Goal: Transaction & Acquisition: Book appointment/travel/reservation

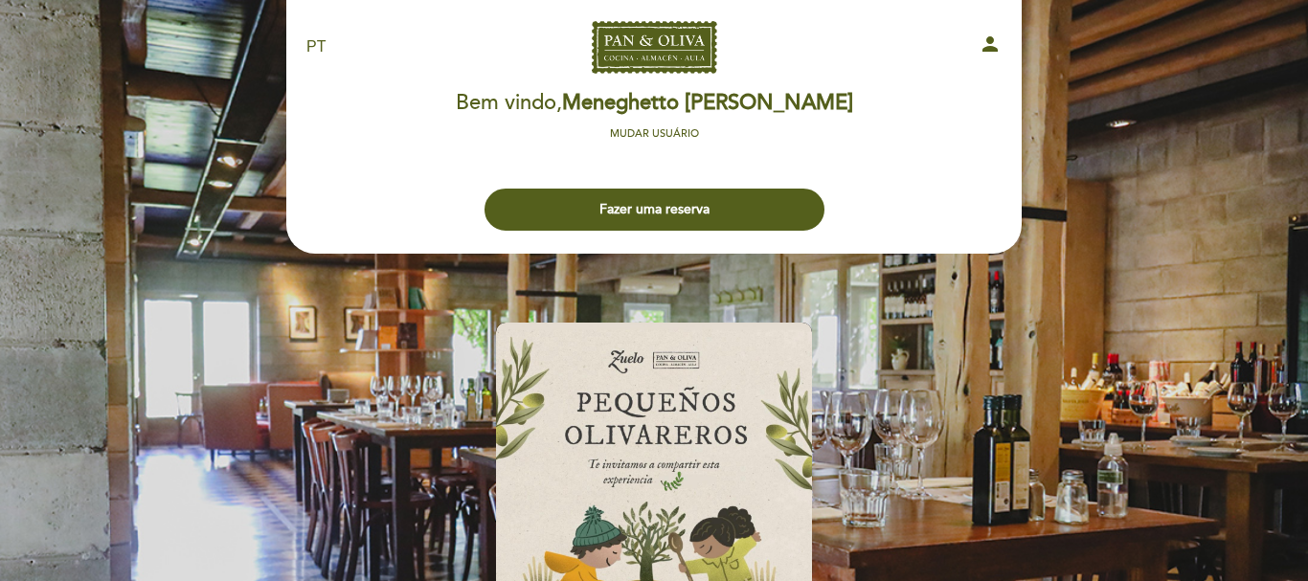
select select "pt"
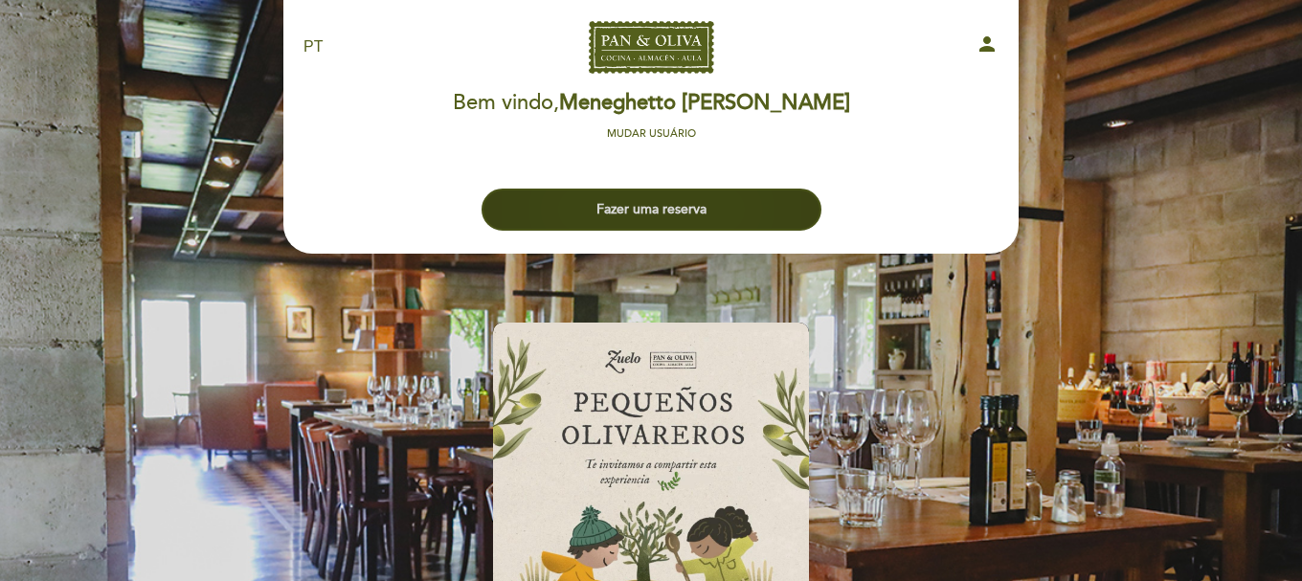
click at [706, 206] on button "Fazer uma reserva" at bounding box center [652, 210] width 340 height 42
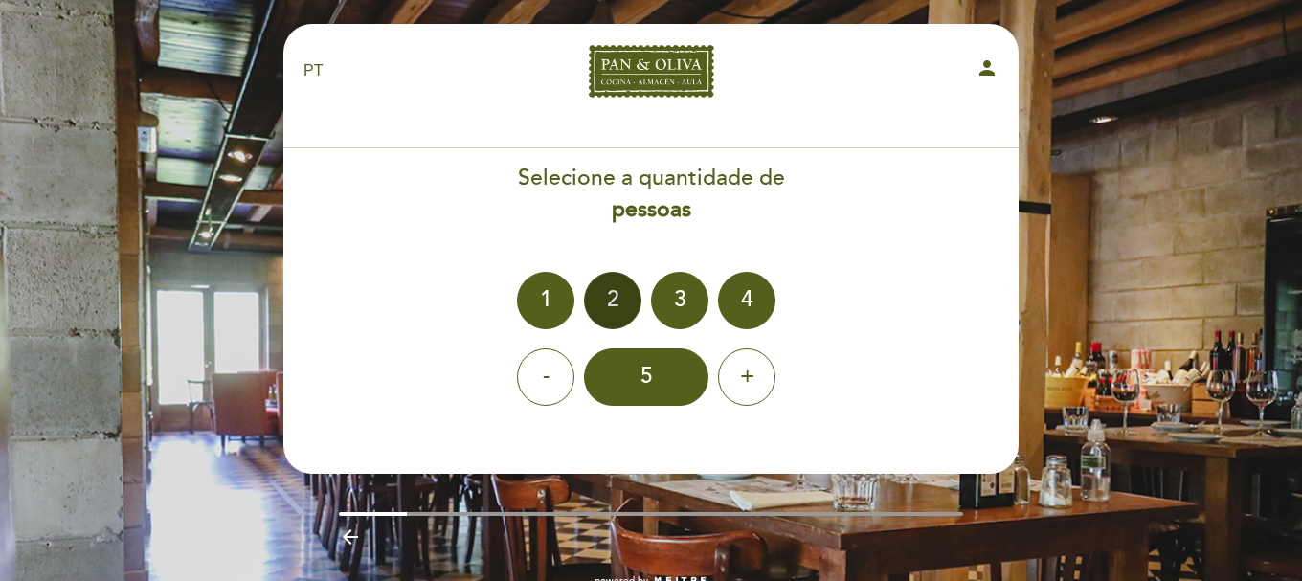
click at [618, 281] on div "2" at bounding box center [612, 300] width 57 height 57
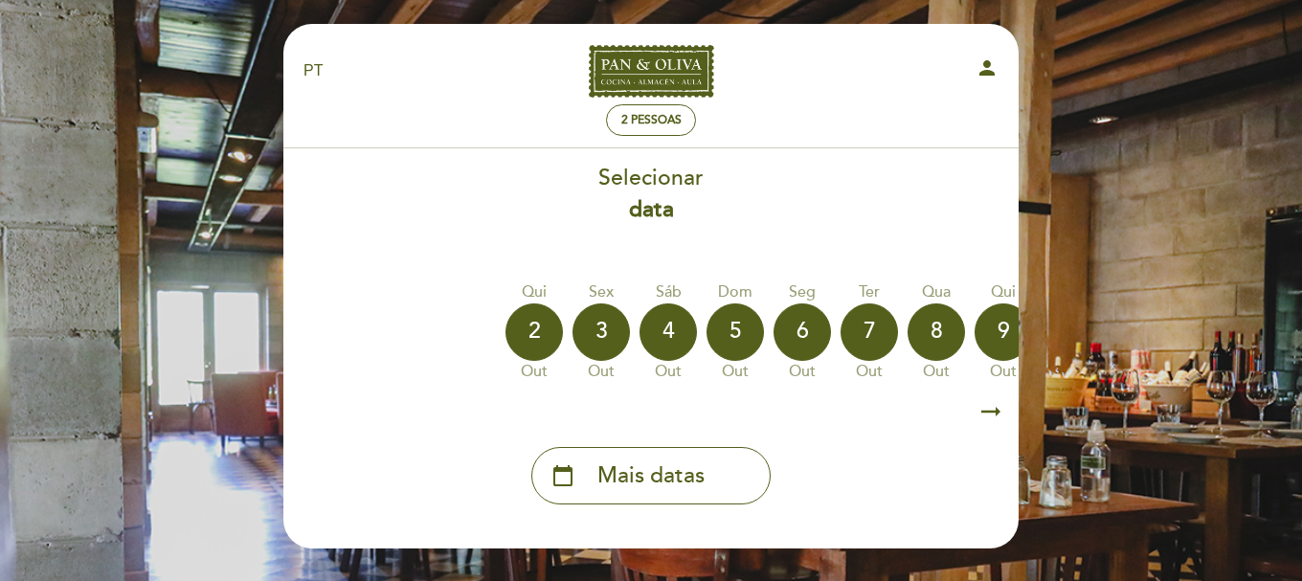
click at [990, 405] on icon "arrow_right_alt" at bounding box center [991, 412] width 29 height 41
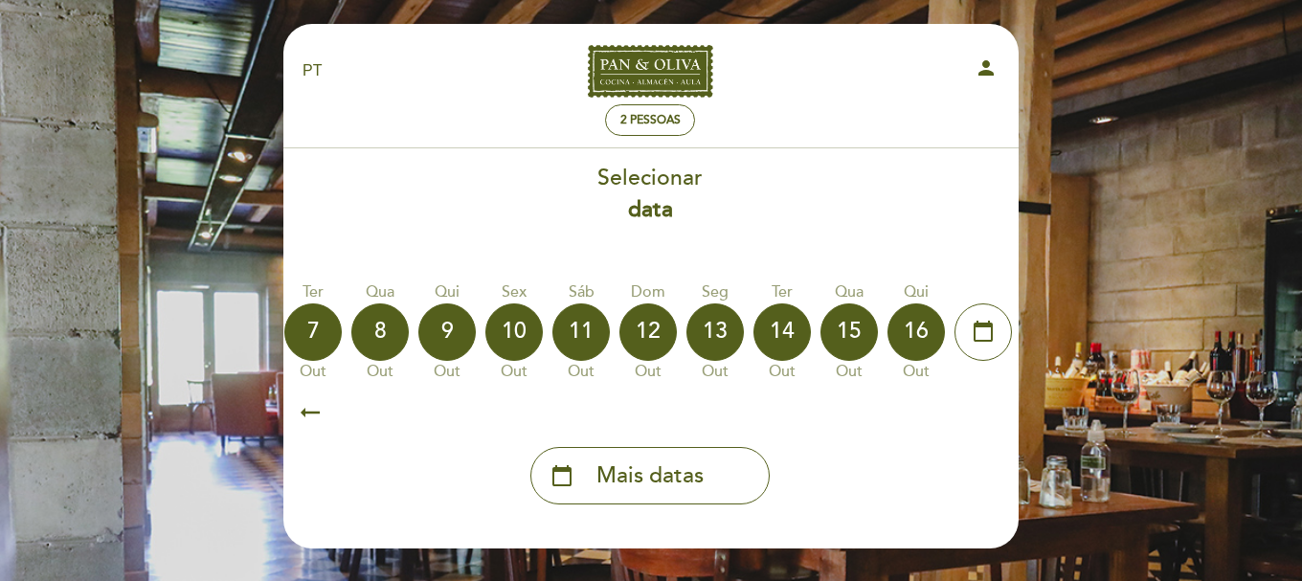
scroll to position [0, 558]
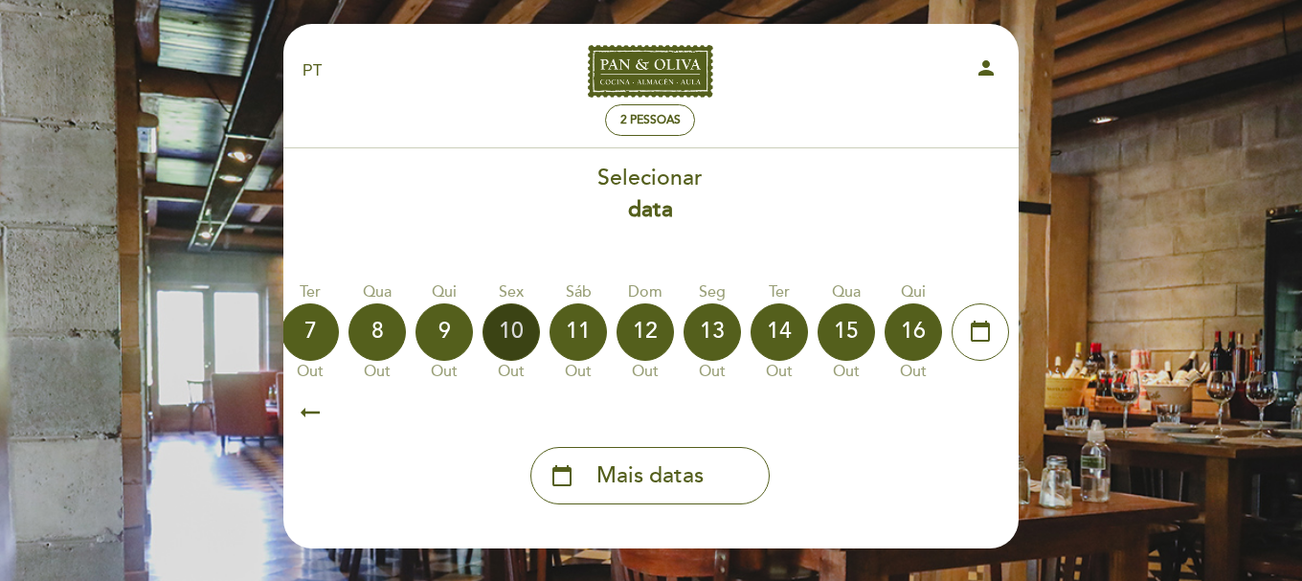
click at [527, 329] on div "10" at bounding box center [511, 332] width 57 height 57
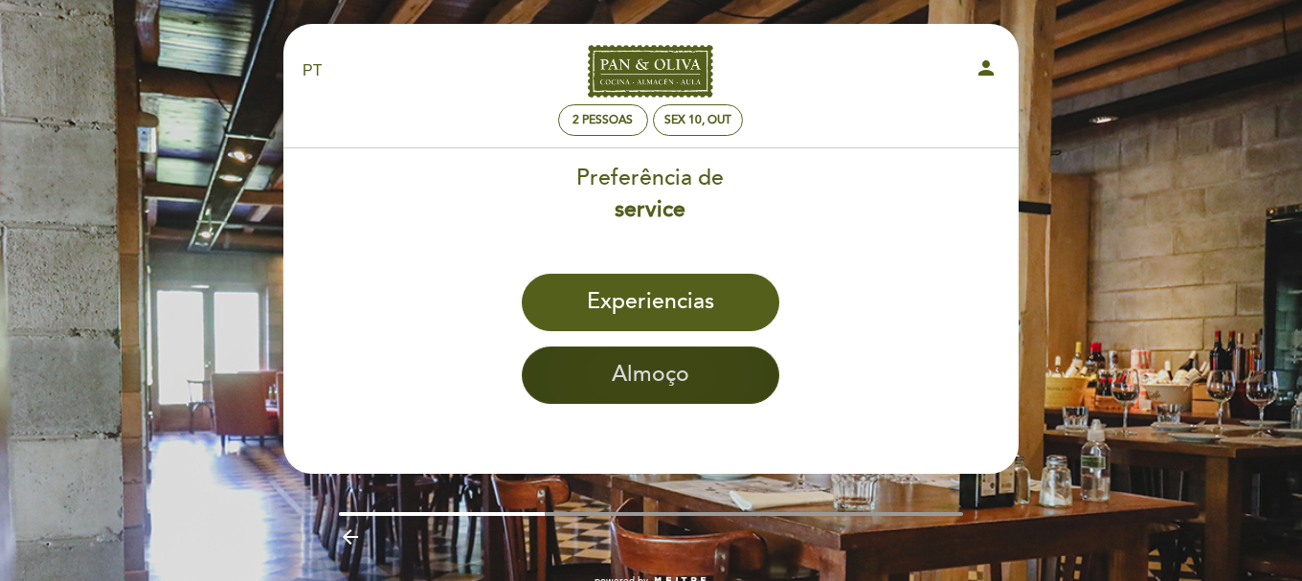
click at [621, 369] on button "Almoço" at bounding box center [651, 375] width 258 height 57
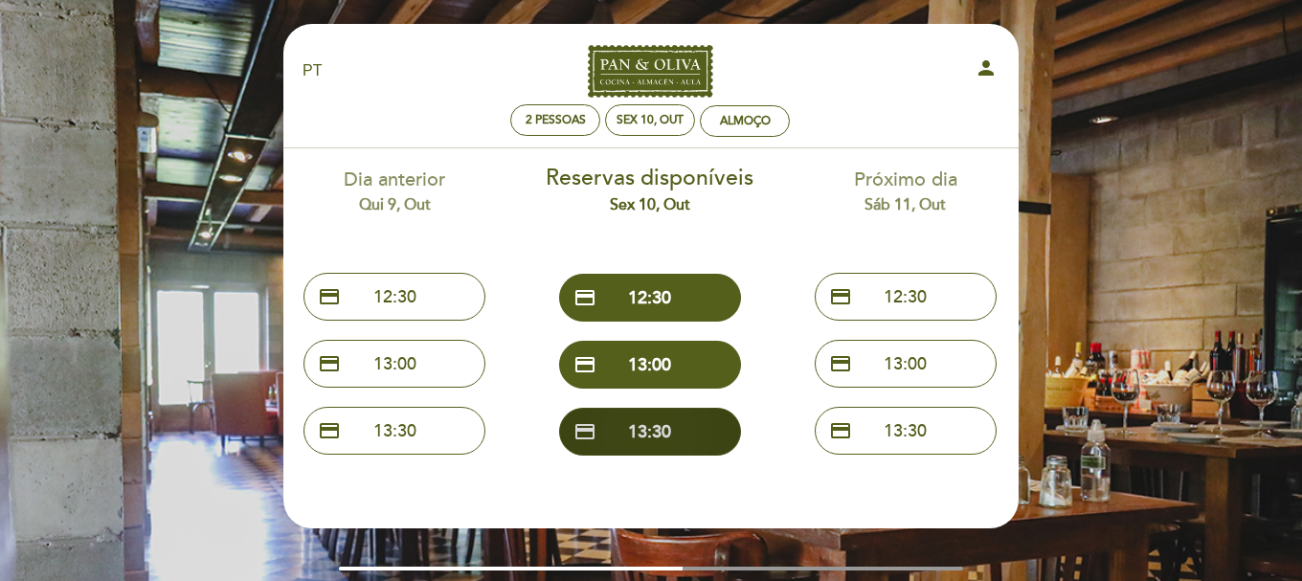
click at [645, 431] on button "credit_card 13:30" at bounding box center [650, 432] width 182 height 48
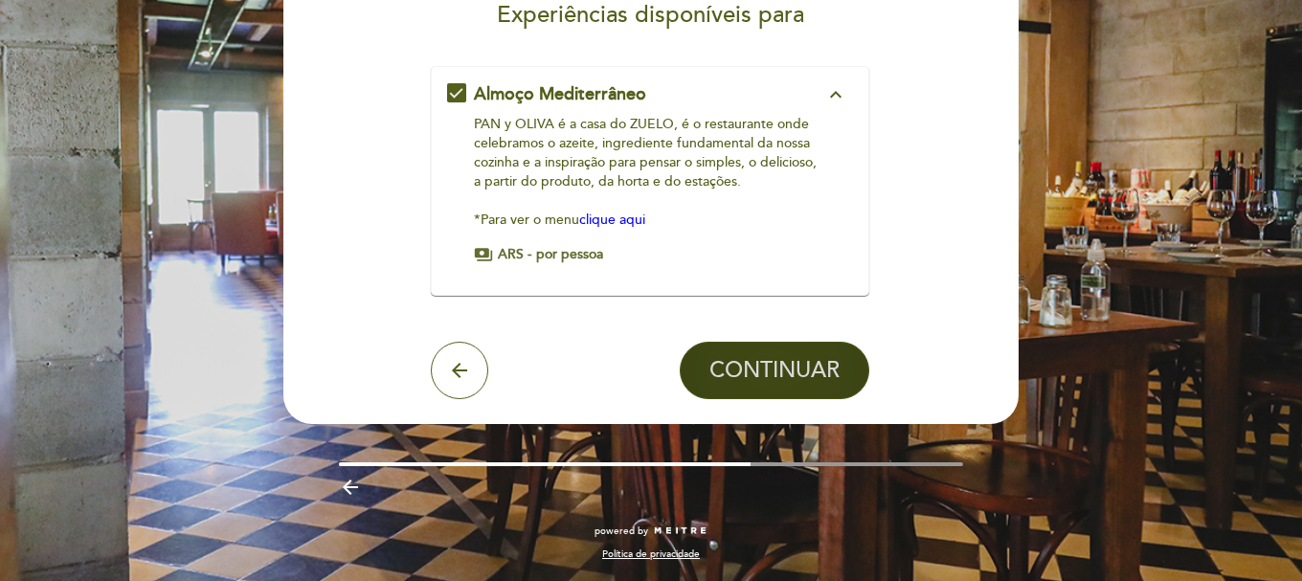
click at [782, 376] on span "CONTINUAR" at bounding box center [774, 370] width 130 height 27
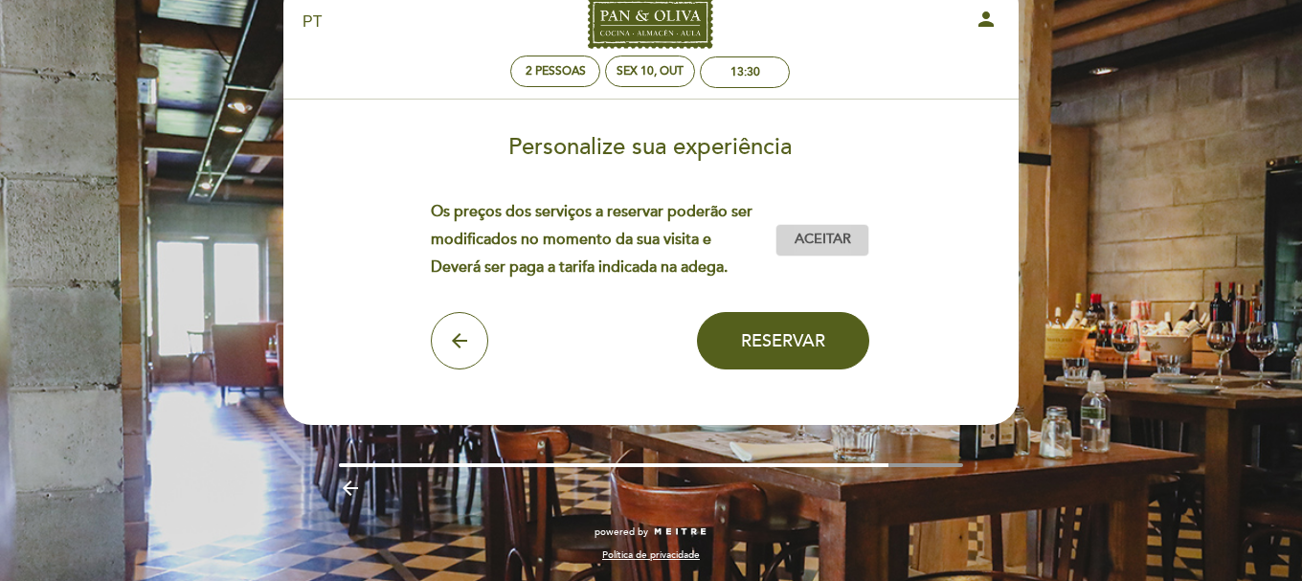
click at [802, 233] on span "Aceitar" at bounding box center [823, 240] width 56 height 20
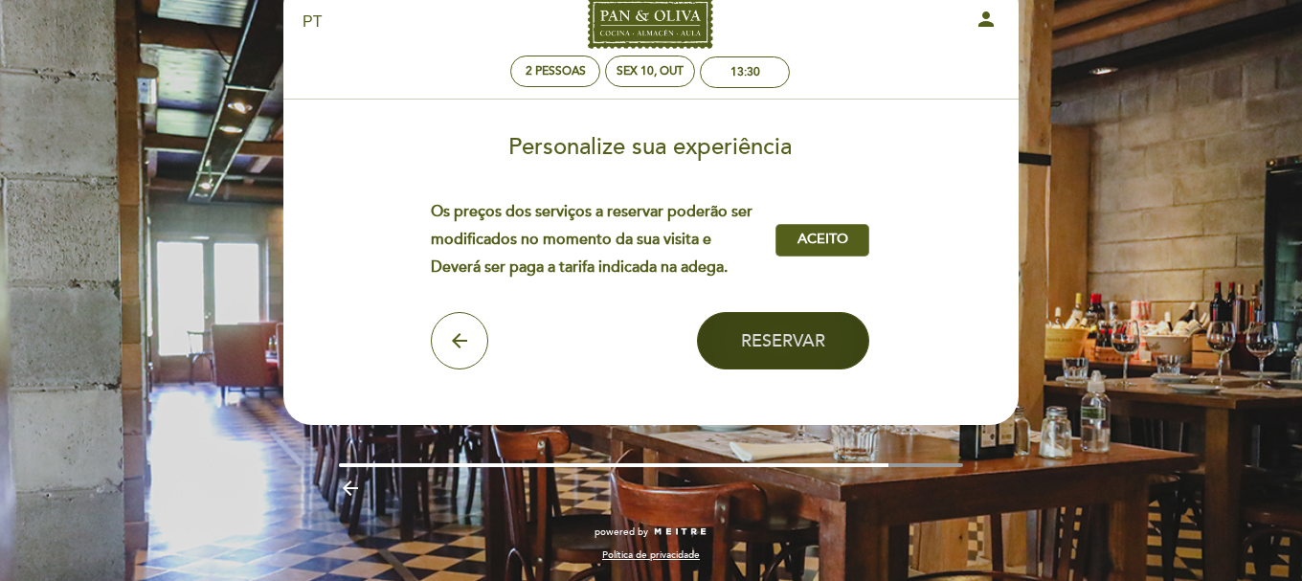
click at [794, 342] on span "Reservar" at bounding box center [783, 340] width 84 height 21
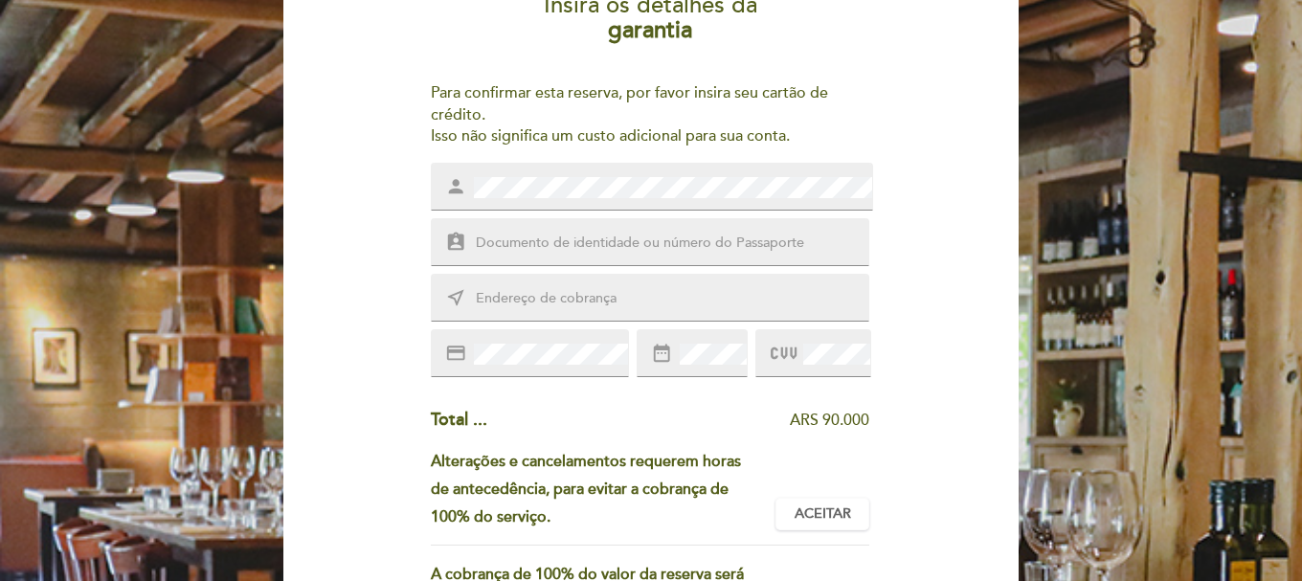
scroll to position [191, 0]
click at [609, 239] on input "text" at bounding box center [673, 243] width 398 height 22
type input "FR891997"
type input "r"
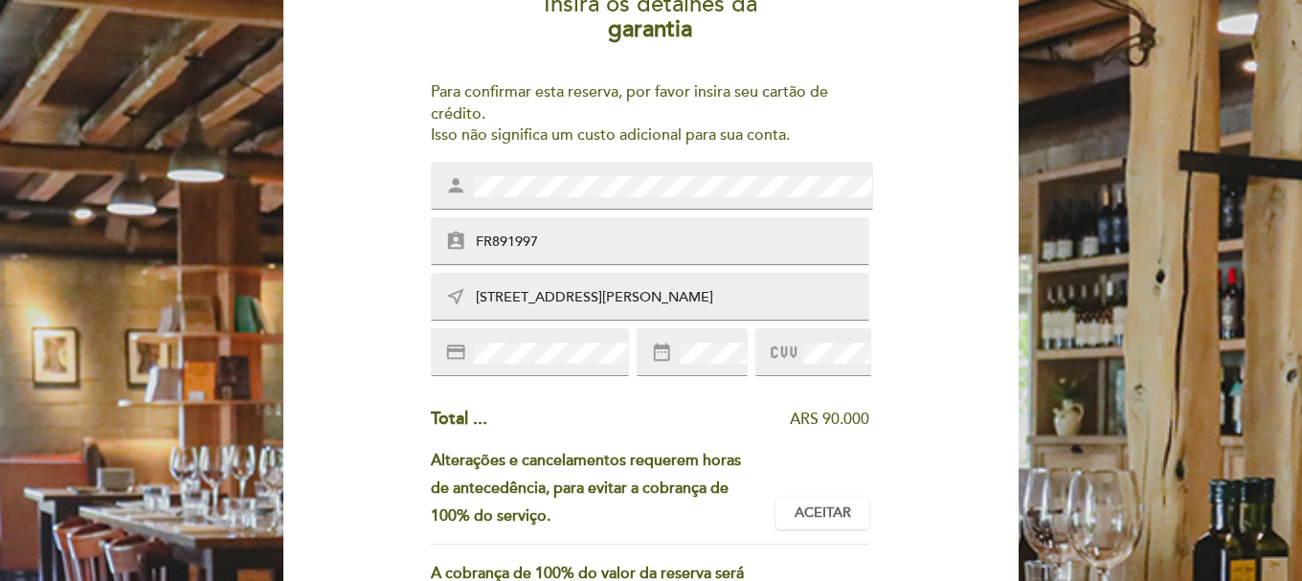
type input "Rua Coronel Ottoni Maciel, 781"
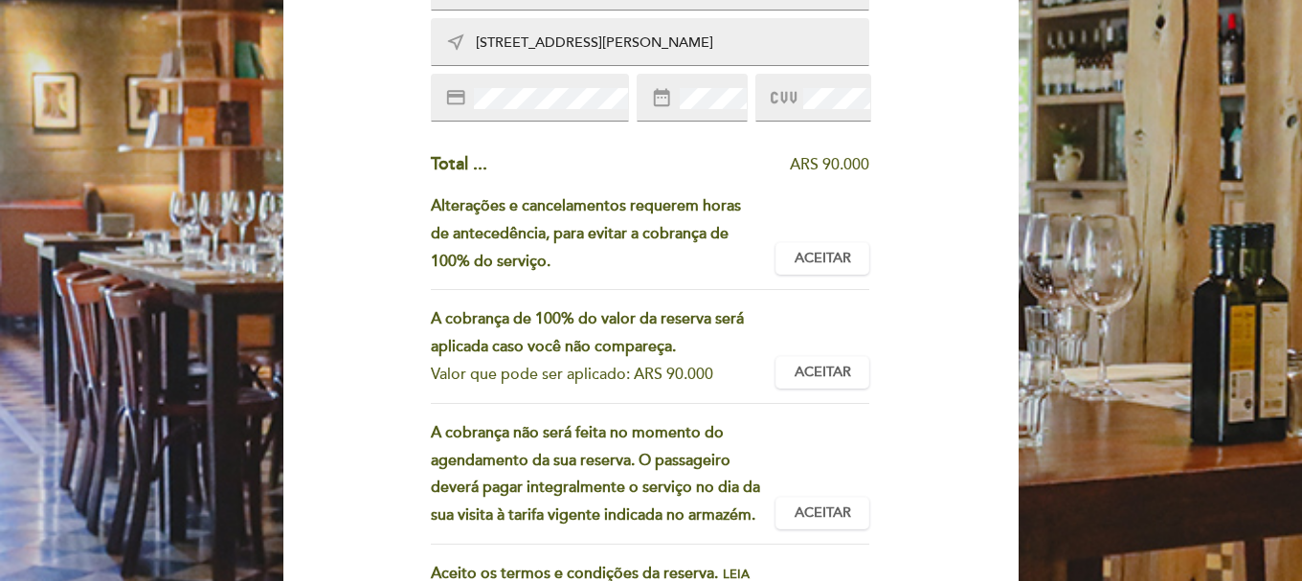
scroll to position [479, 0]
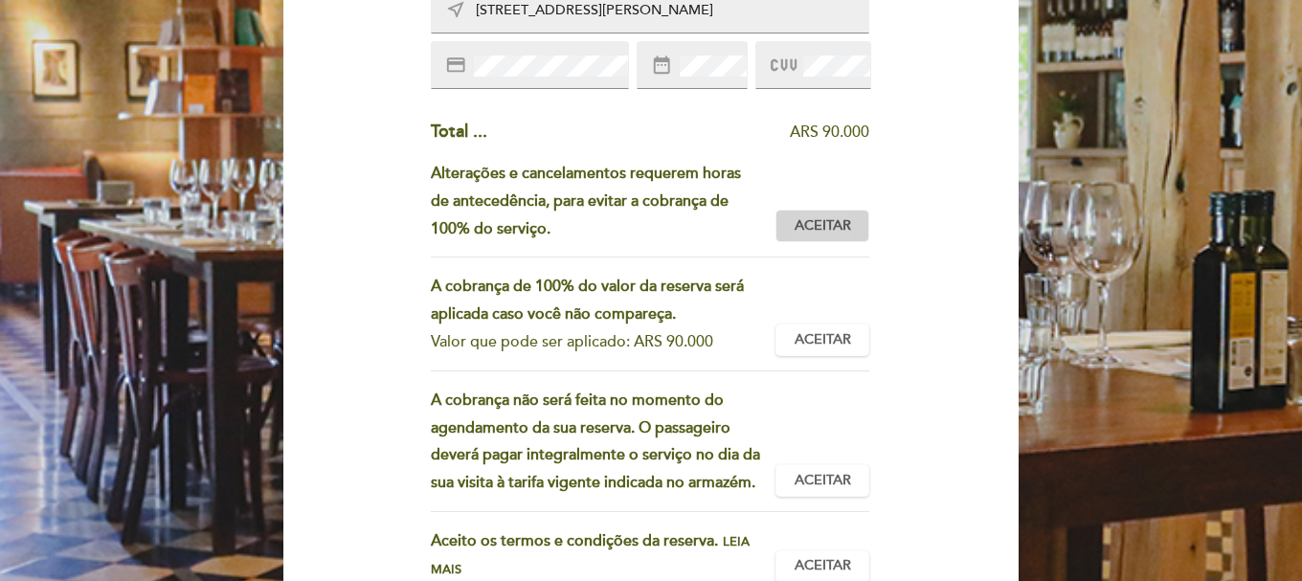
click at [820, 220] on span "Aceitar" at bounding box center [823, 226] width 56 height 20
click at [810, 351] on button "Aceitar Aceito" at bounding box center [823, 340] width 94 height 33
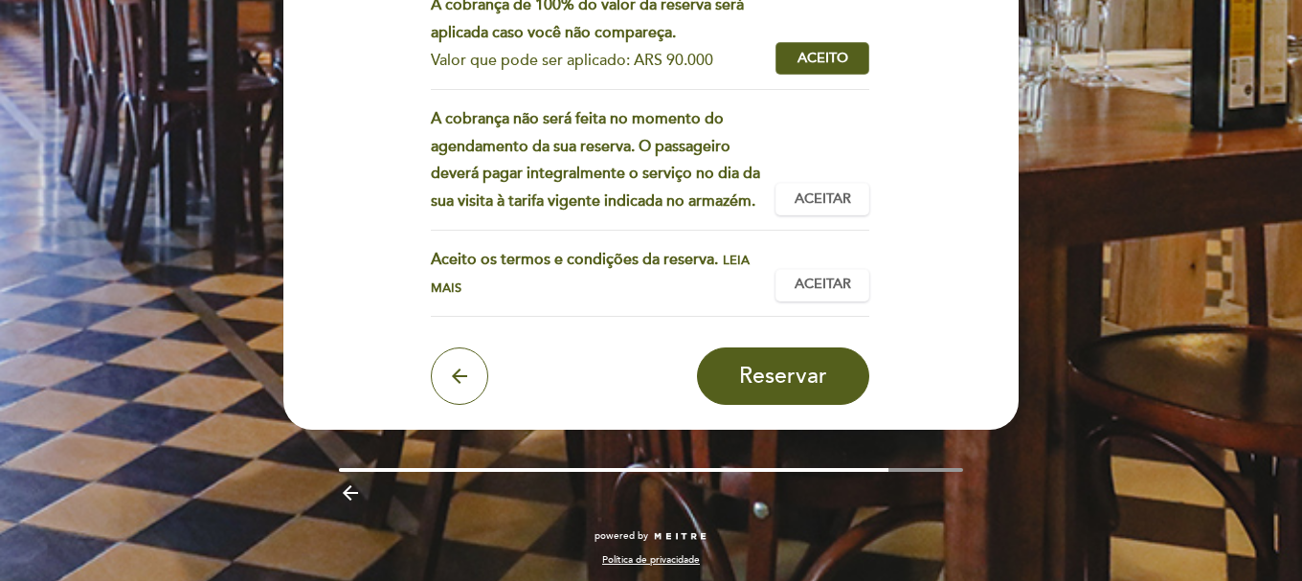
scroll to position [765, 0]
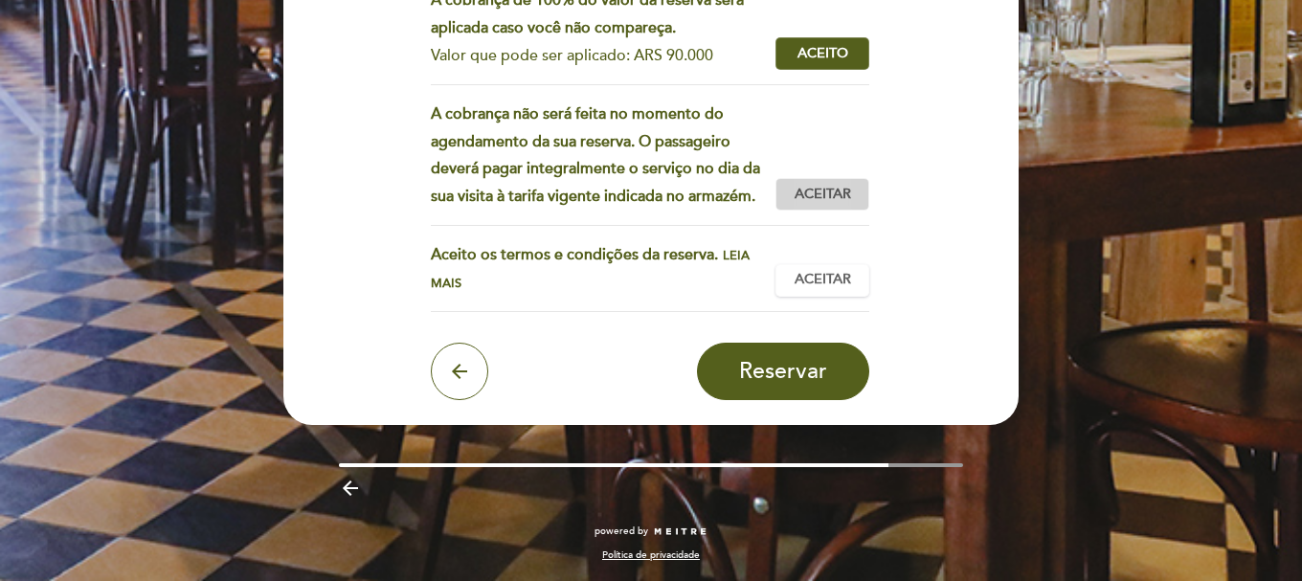
click at [842, 186] on span "Aceitar" at bounding box center [823, 195] width 56 height 20
drag, startPoint x: 834, startPoint y: 281, endPoint x: 852, endPoint y: 284, distance: 18.6
click at [834, 281] on span "Aceitar" at bounding box center [823, 280] width 56 height 20
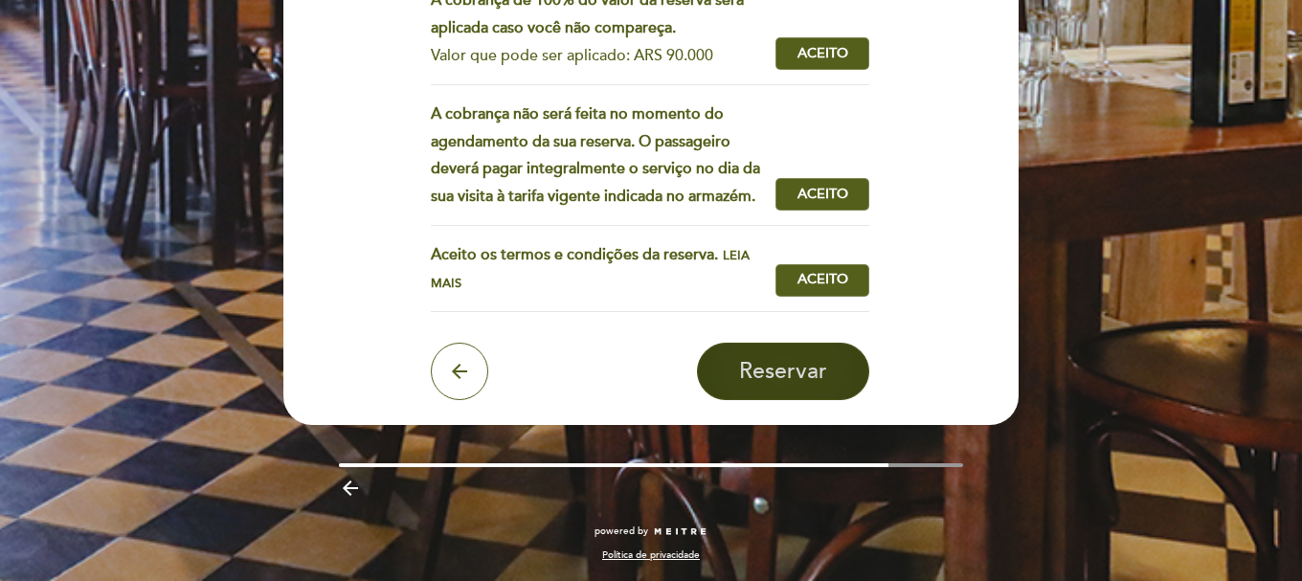
click at [817, 365] on span "Reservar" at bounding box center [783, 371] width 88 height 27
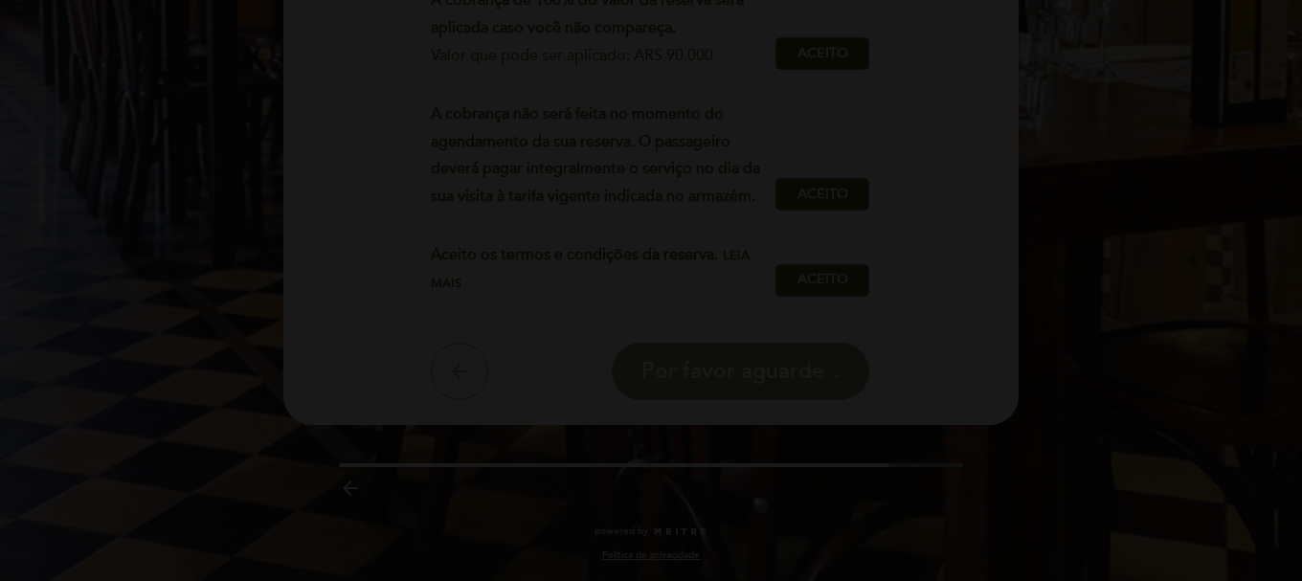
scroll to position [0, 0]
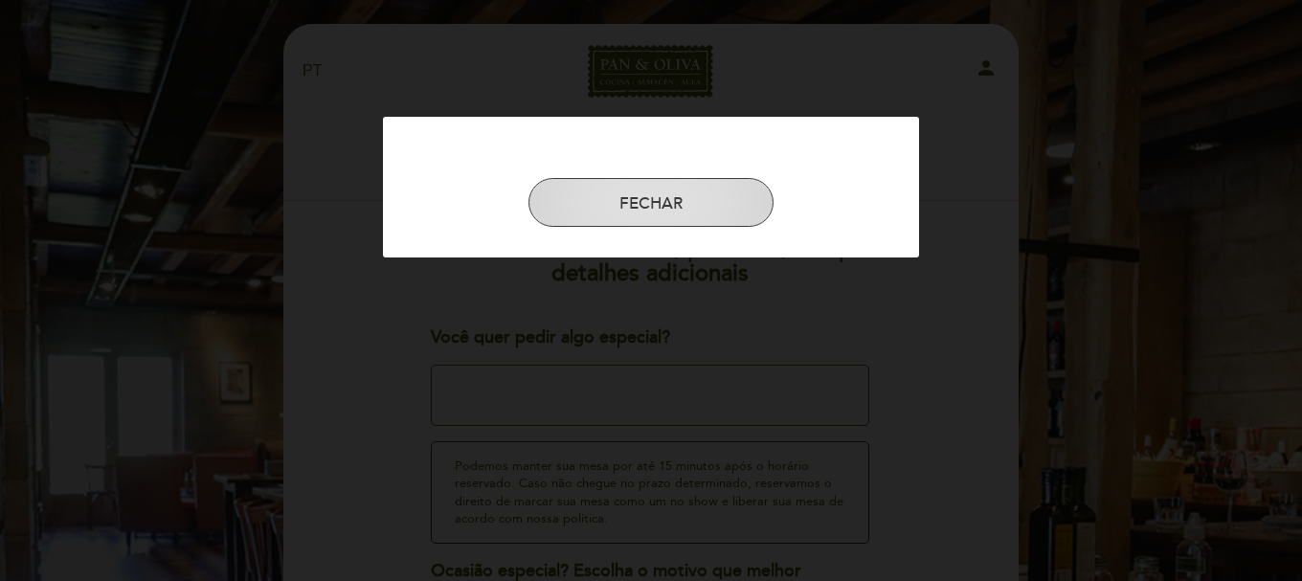
click at [697, 205] on button "FECHAR" at bounding box center [651, 203] width 245 height 50
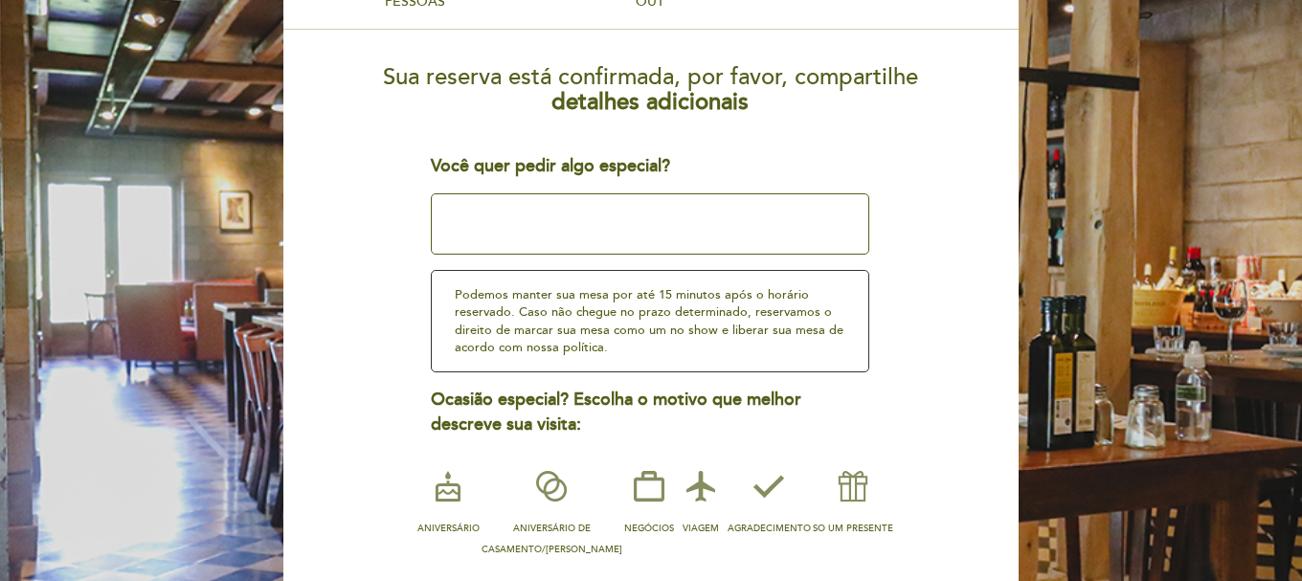
scroll to position [191, 0]
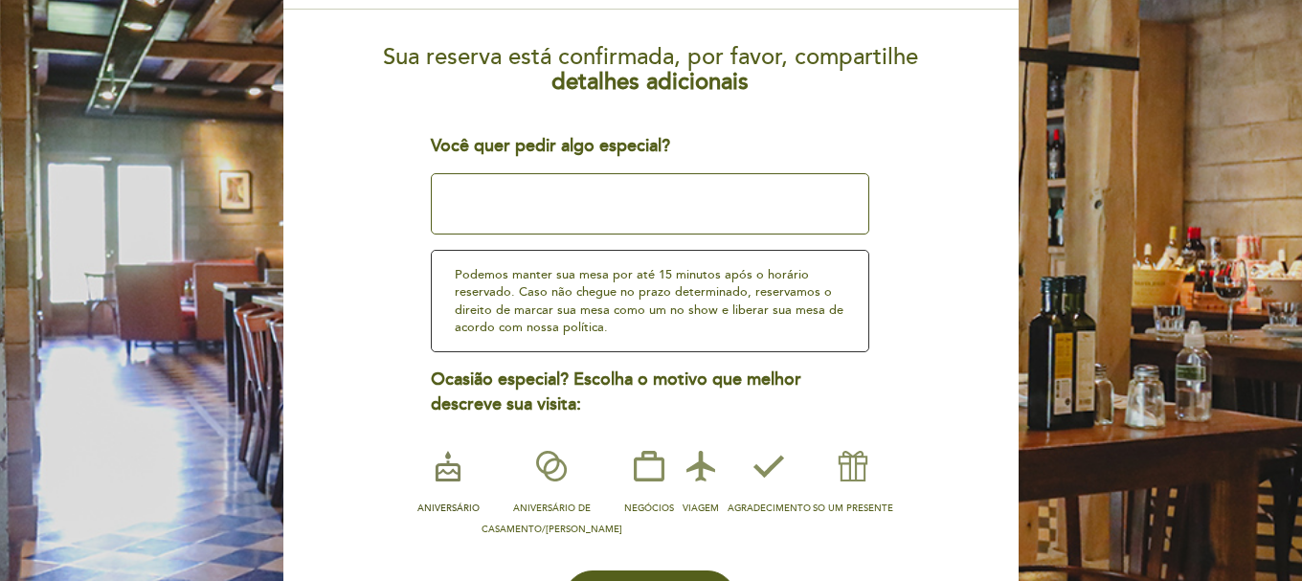
click at [463, 468] on icon at bounding box center [448, 466] width 50 height 50
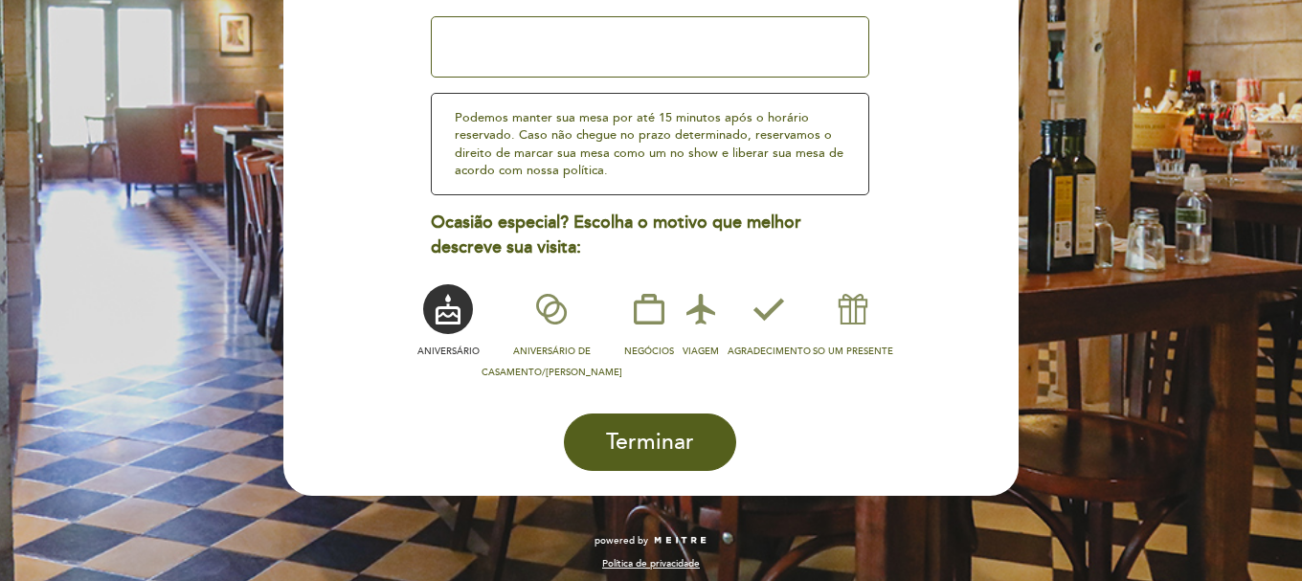
scroll to position [358, 0]
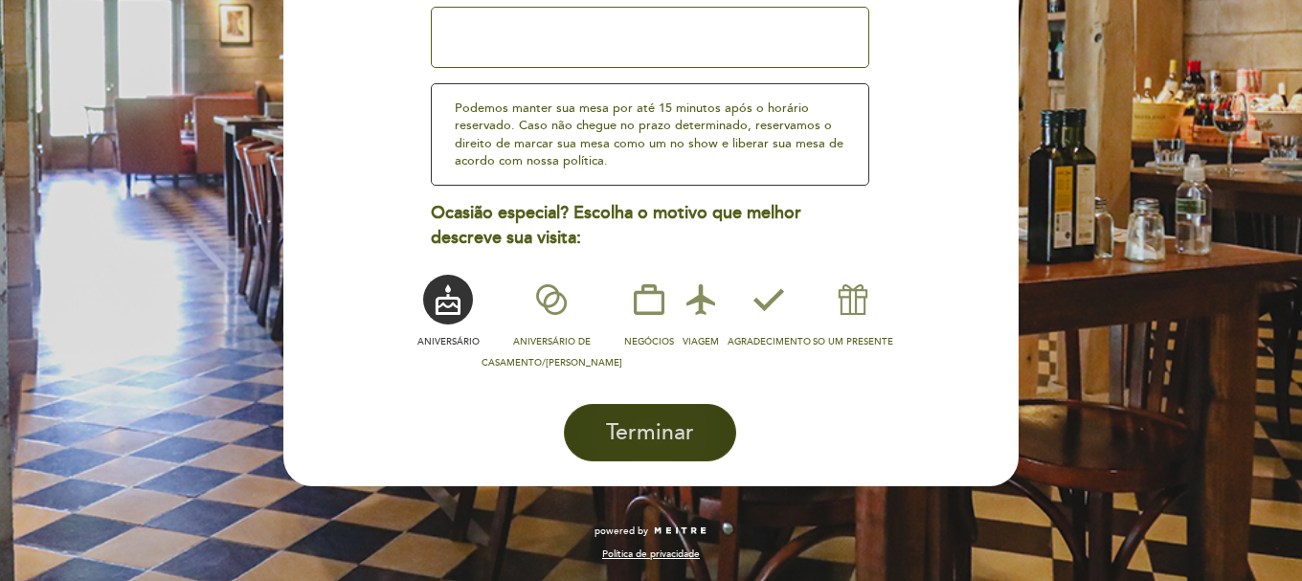
click at [666, 434] on span "Terminar" at bounding box center [650, 432] width 88 height 27
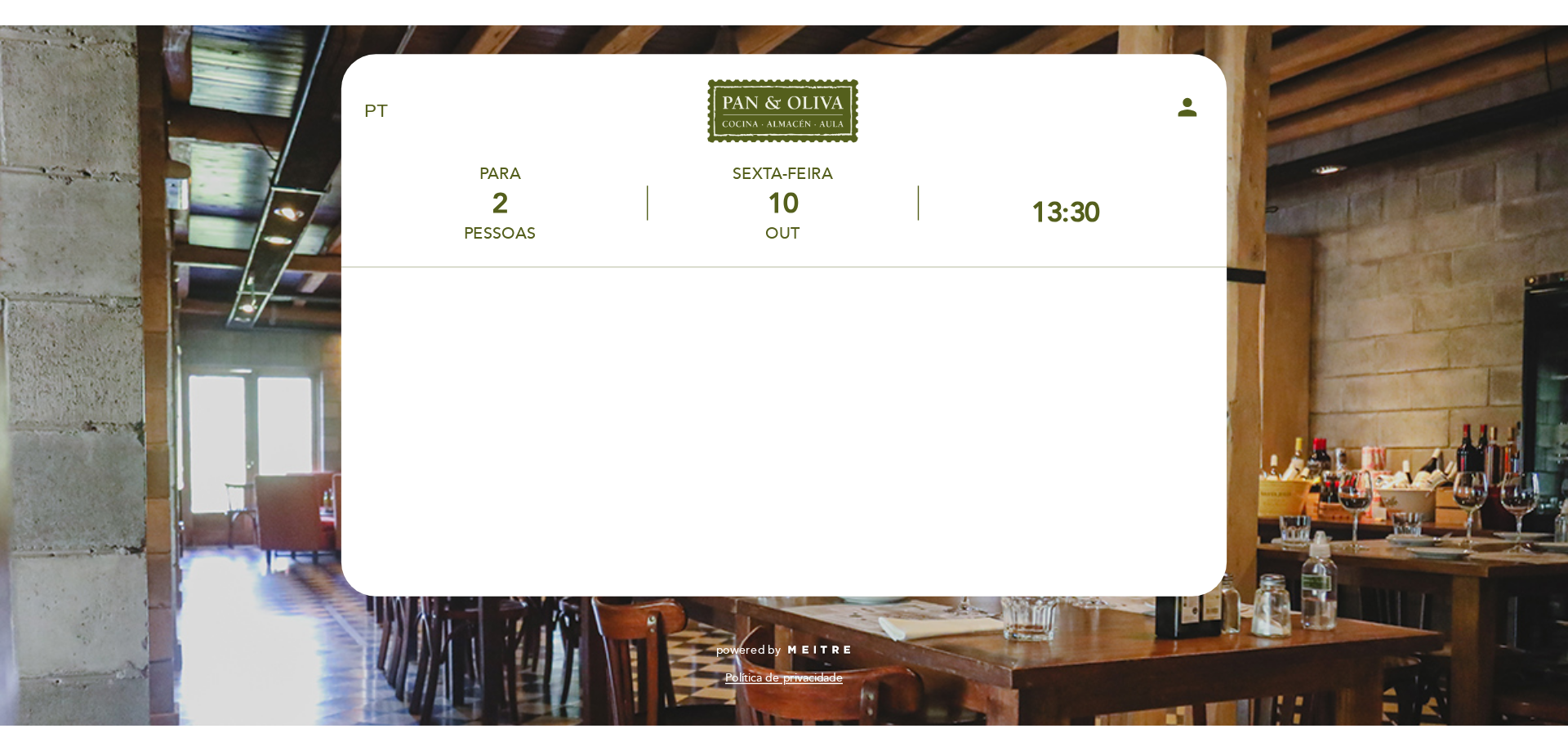
scroll to position [0, 0]
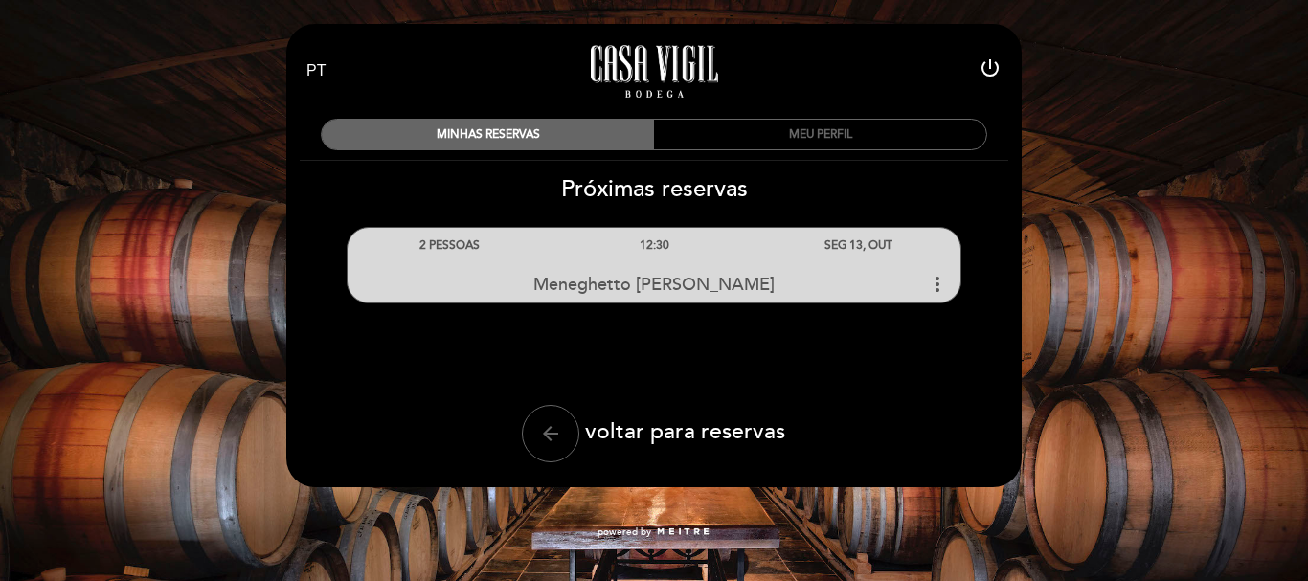
select select "pt"
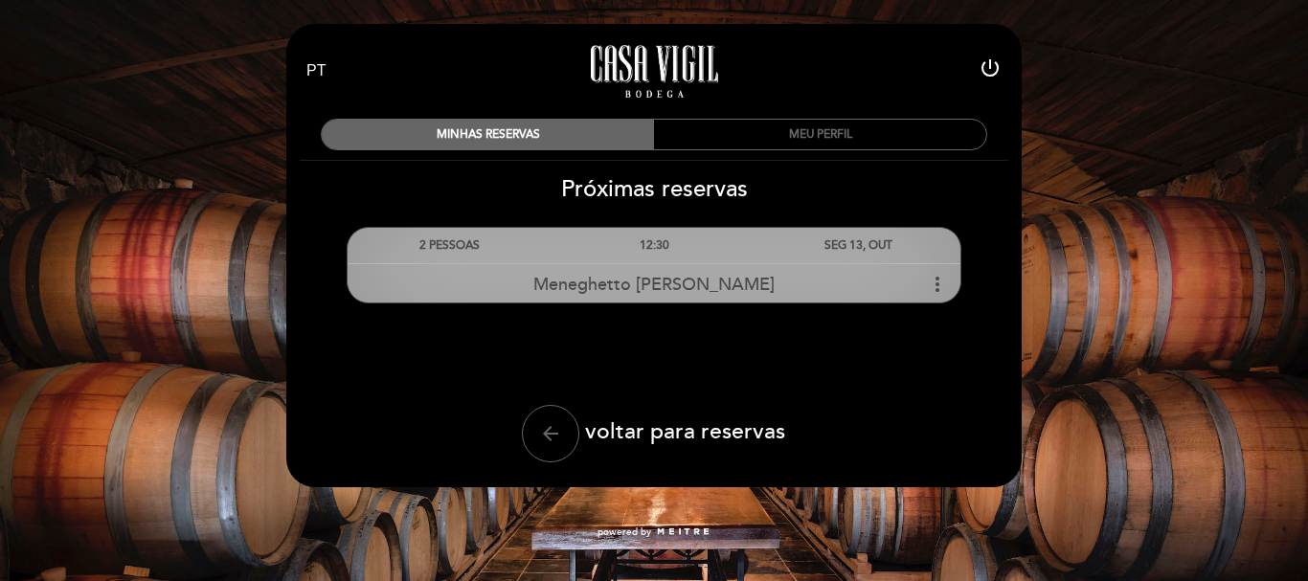
click at [870, 282] on div "Meneghetto [PERSON_NAME] more_vert" at bounding box center [654, 283] width 613 height 41
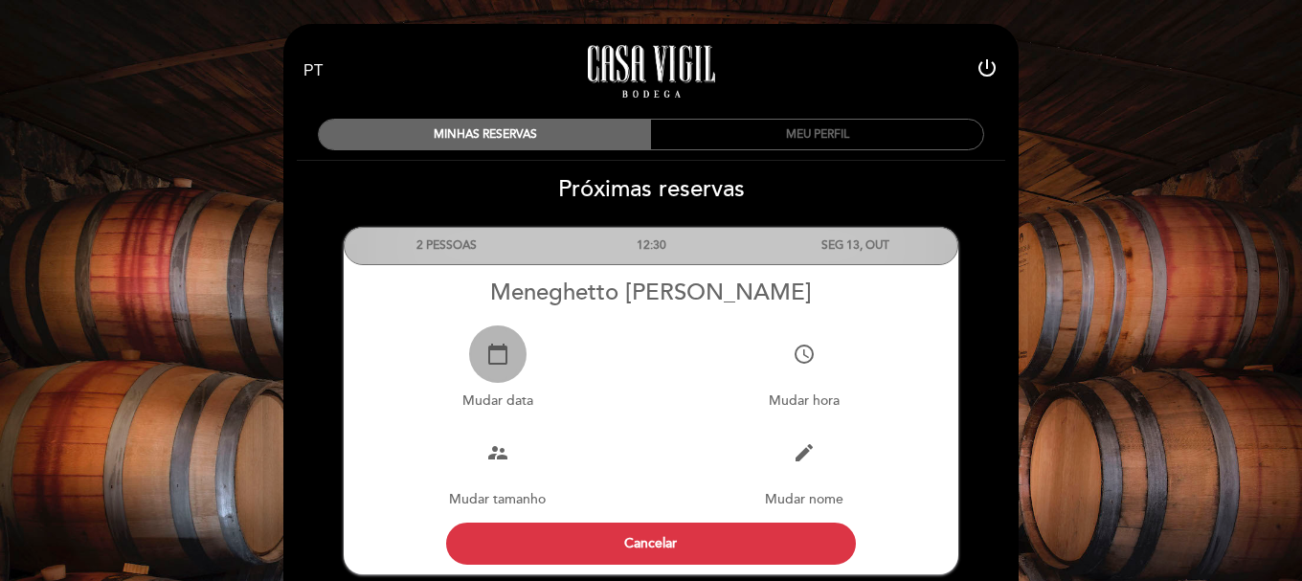
click at [505, 359] on icon "calendar_today" at bounding box center [497, 354] width 23 height 23
select select "pt"
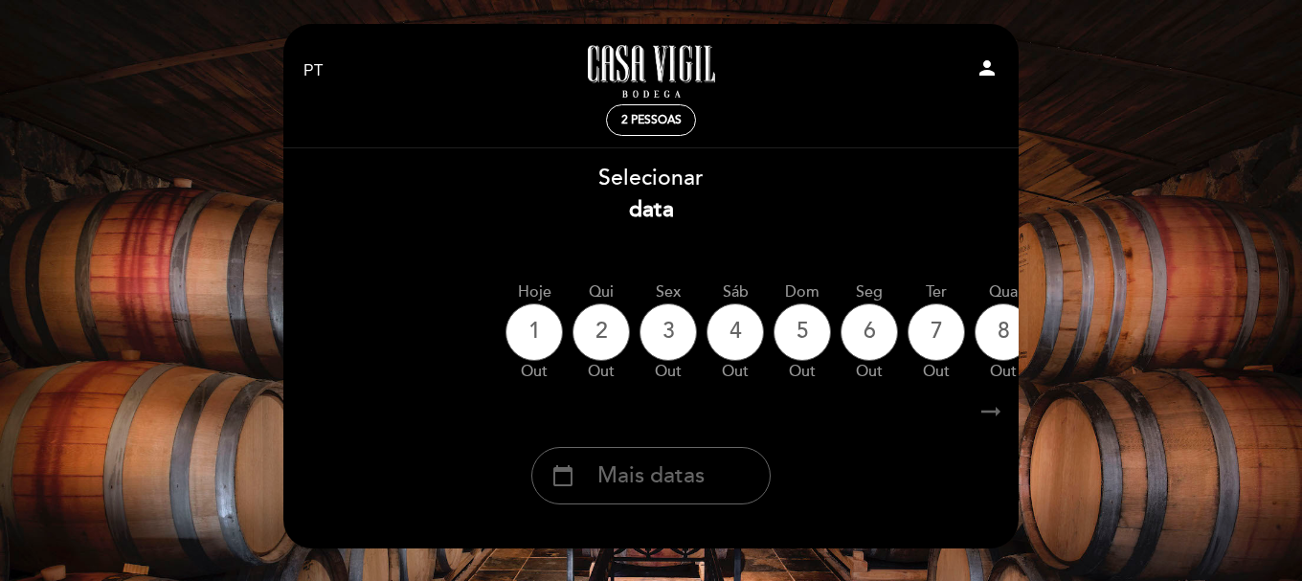
click at [997, 410] on icon "arrow_right_alt" at bounding box center [991, 412] width 29 height 41
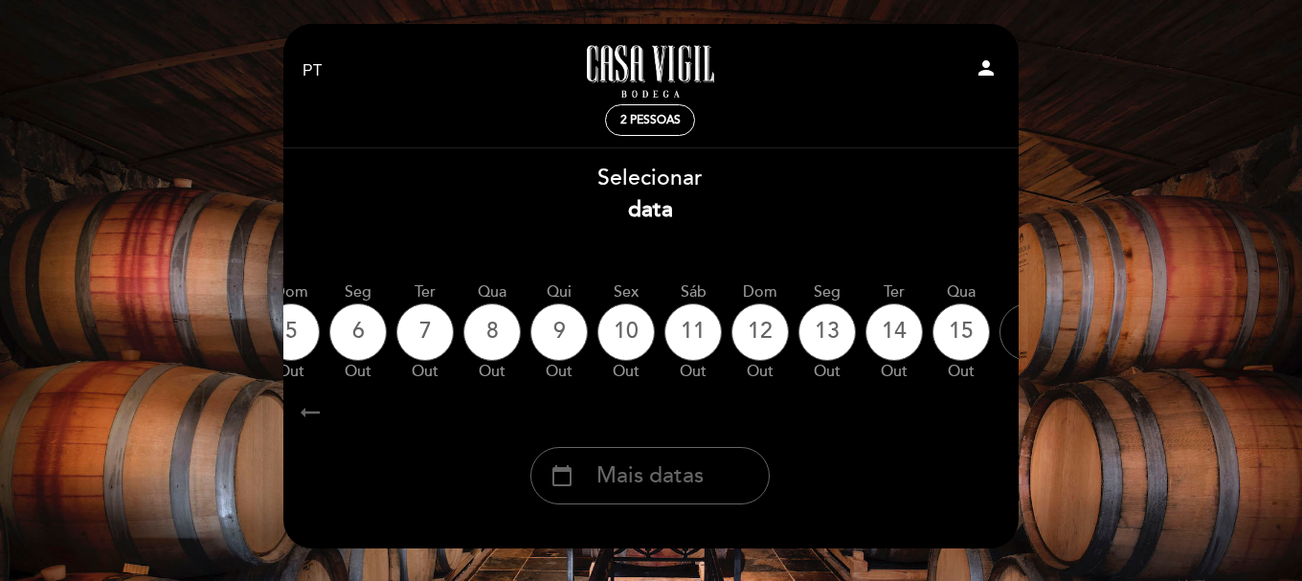
scroll to position [0, 558]
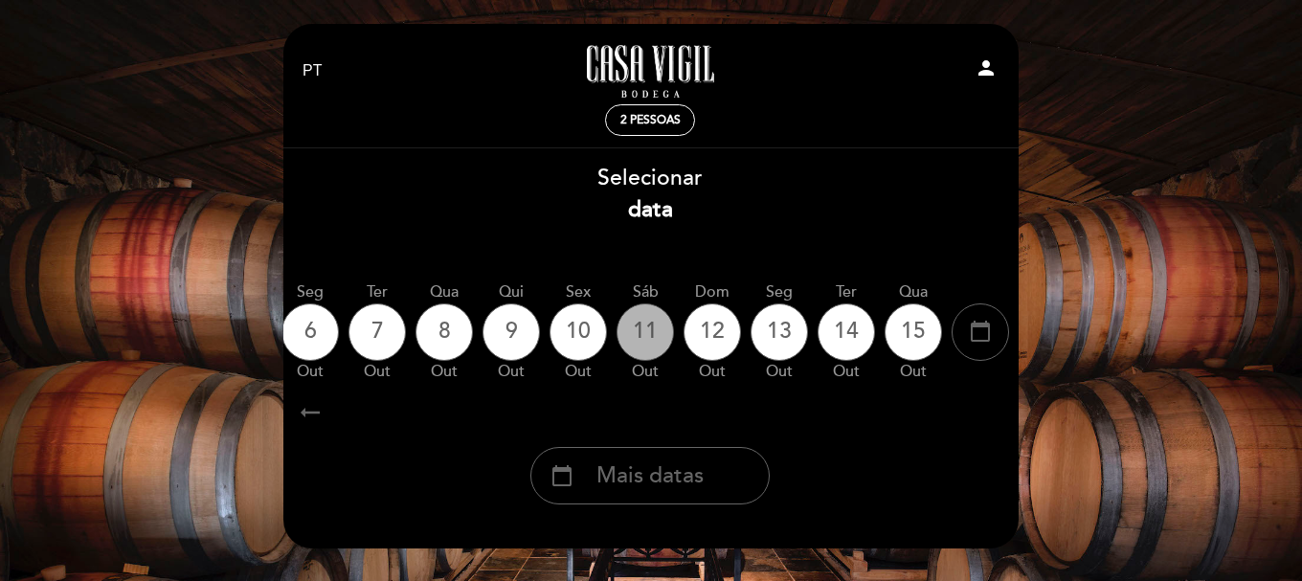
click at [653, 326] on div "11" at bounding box center [645, 332] width 57 height 57
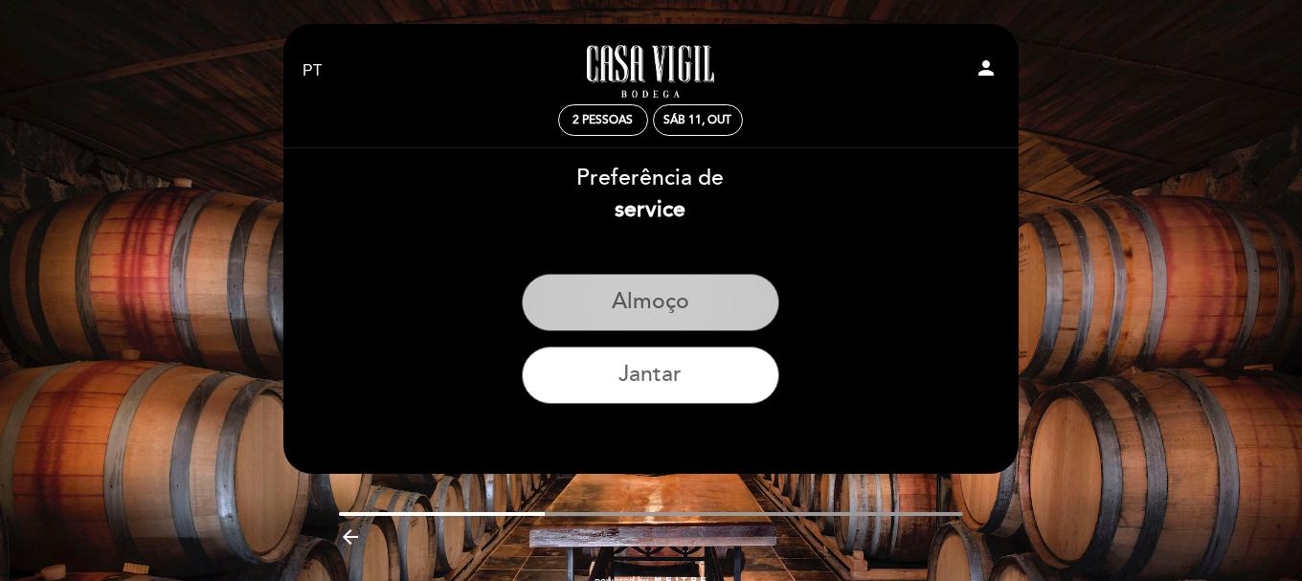
click at [669, 302] on button "Almoço" at bounding box center [651, 302] width 258 height 57
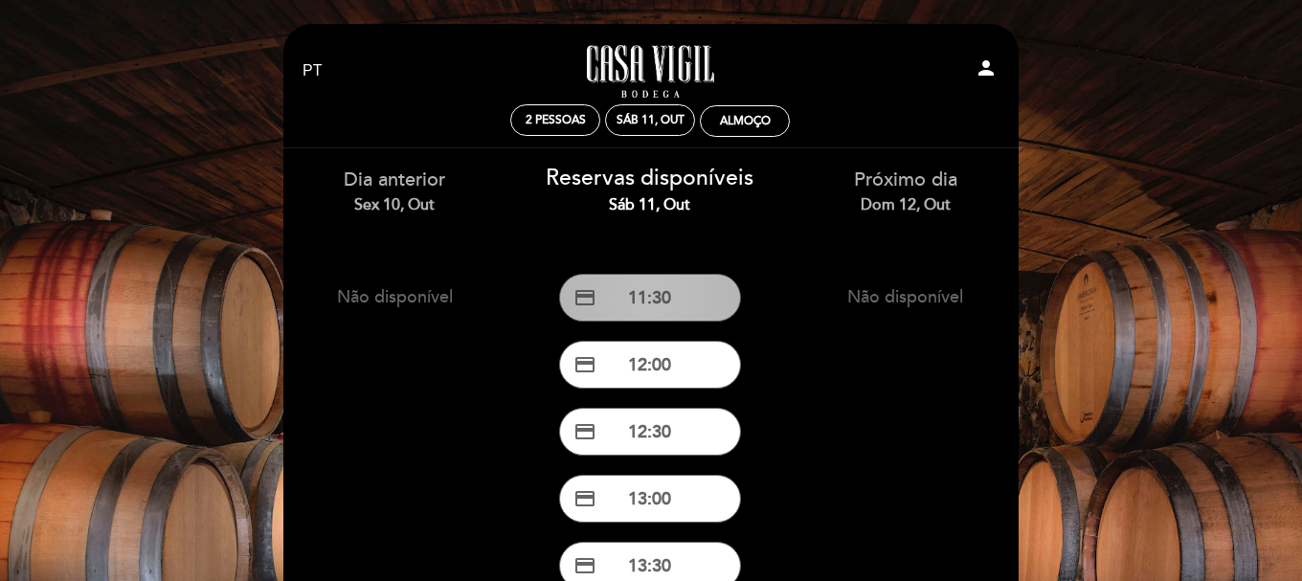
click at [675, 304] on button "credit_card 11:30" at bounding box center [650, 298] width 182 height 48
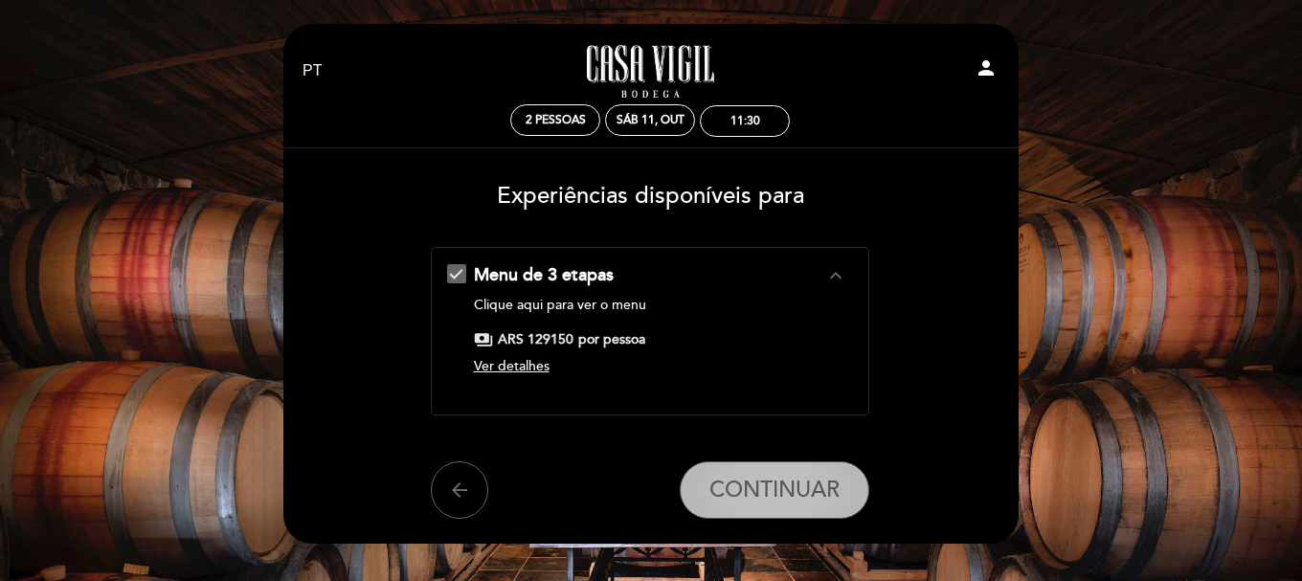
click at [763, 484] on span "CONTINUAR" at bounding box center [774, 490] width 130 height 27
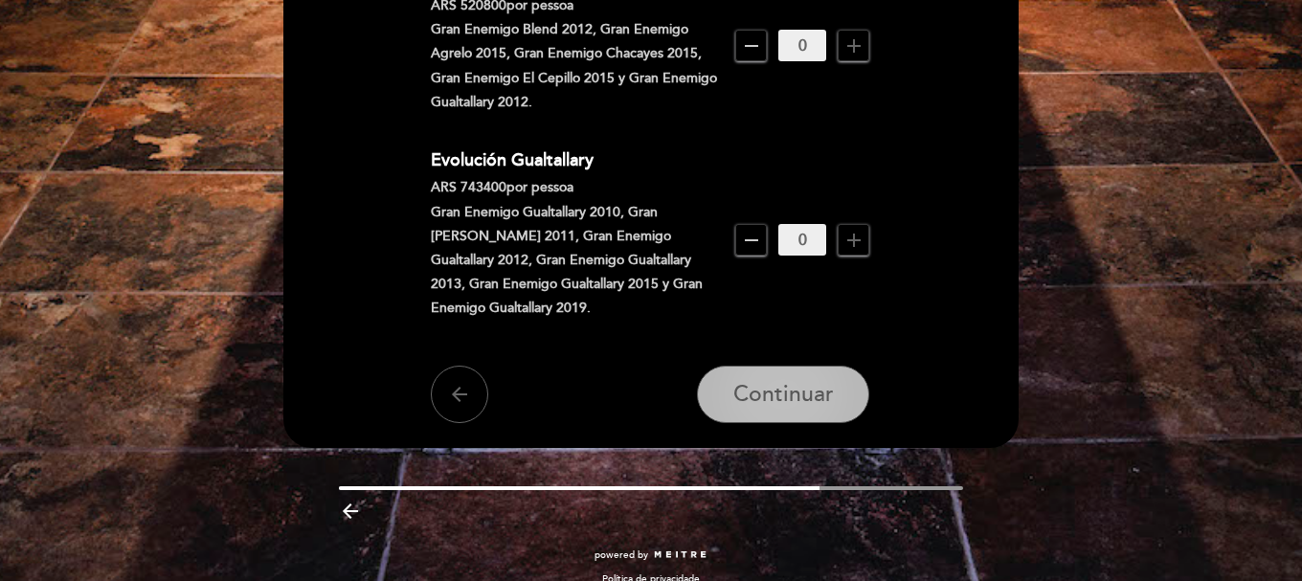
click at [806, 382] on span "Continuar" at bounding box center [783, 395] width 101 height 27
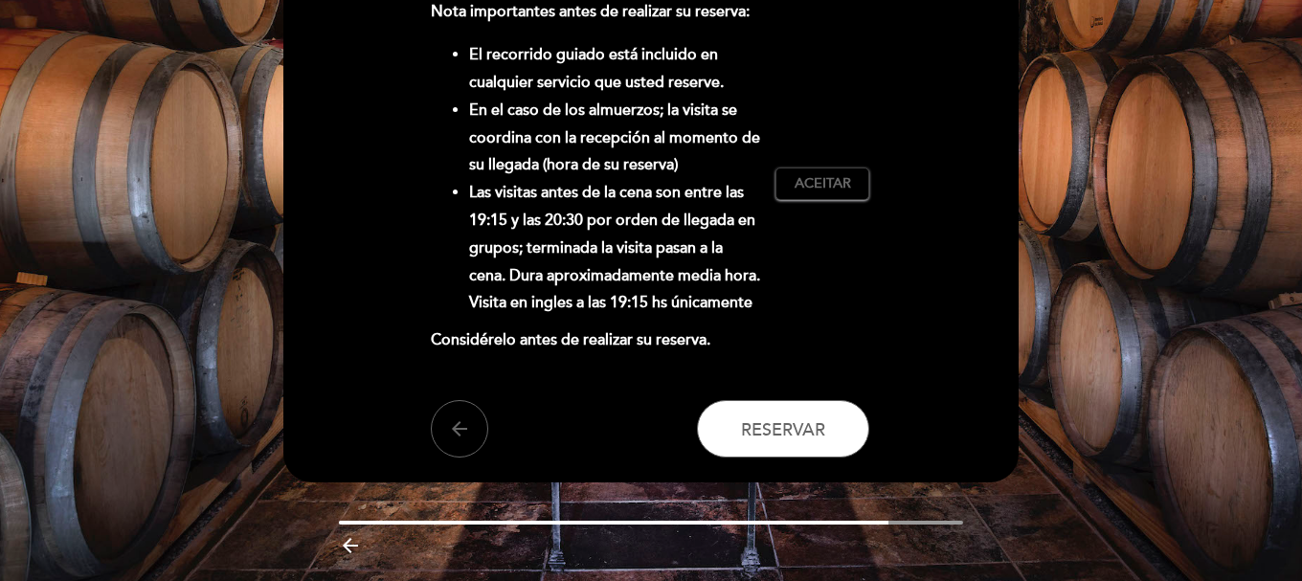
scroll to position [432, 0]
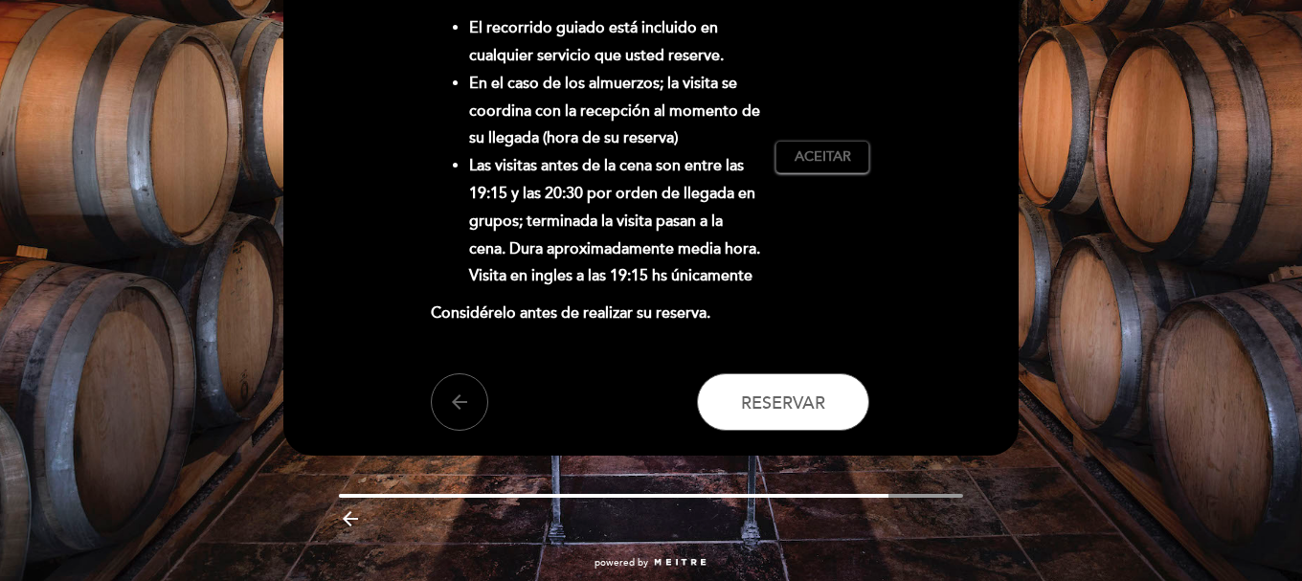
click at [852, 129] on div "Nota importantes antes de realizar su reserva: El recorrido guiado está incluid…" at bounding box center [650, 156] width 439 height 371
click at [851, 146] on button "Aceitar Aceito" at bounding box center [823, 157] width 94 height 33
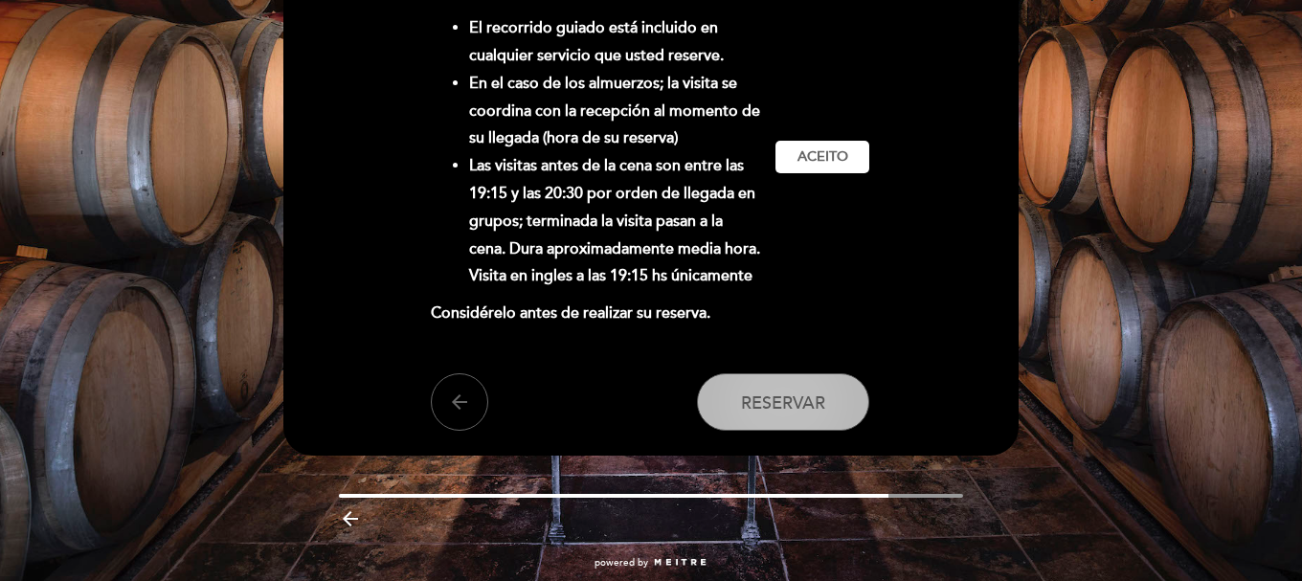
click at [810, 396] on span "Reservar" at bounding box center [783, 402] width 84 height 21
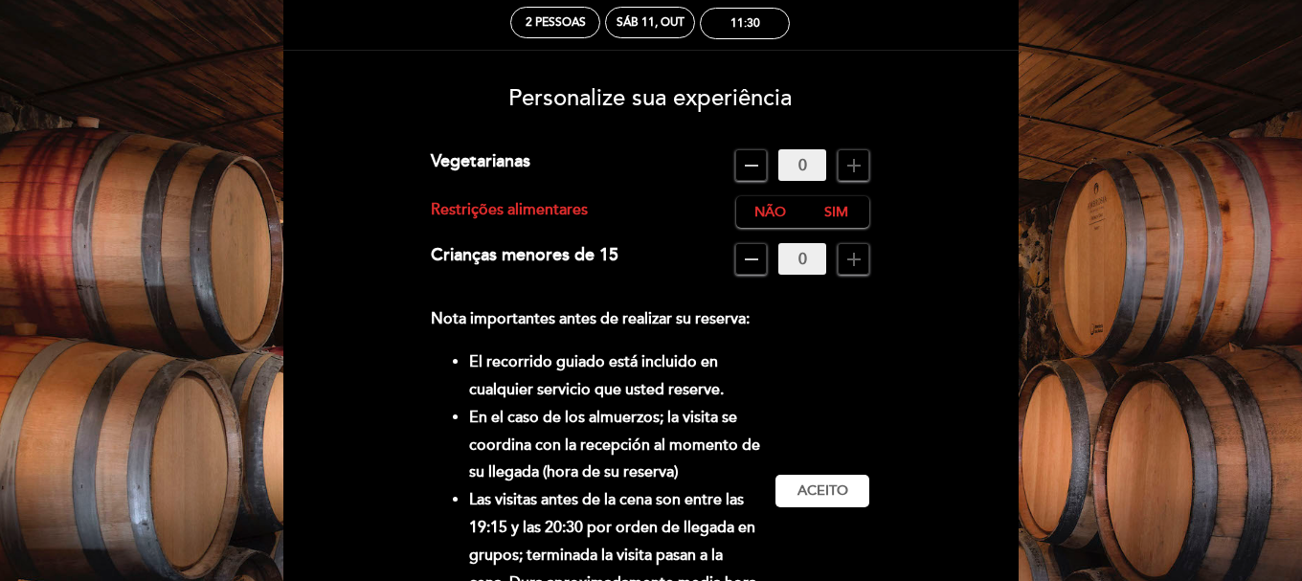
scroll to position [49, 0]
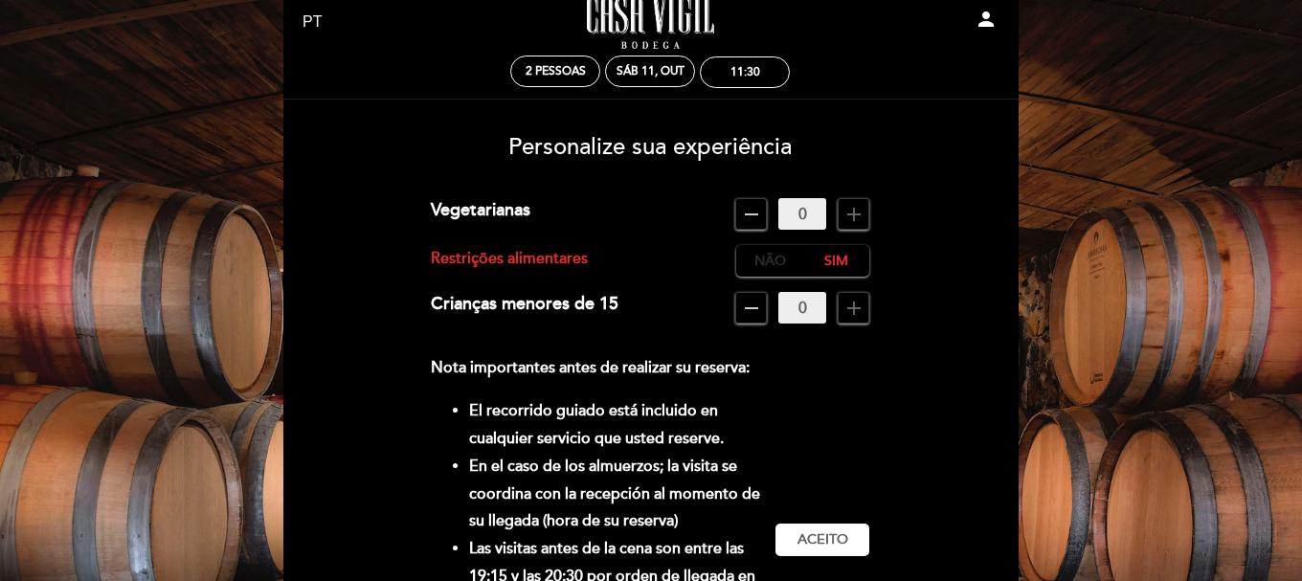
click at [777, 259] on label "Não" at bounding box center [769, 261] width 67 height 32
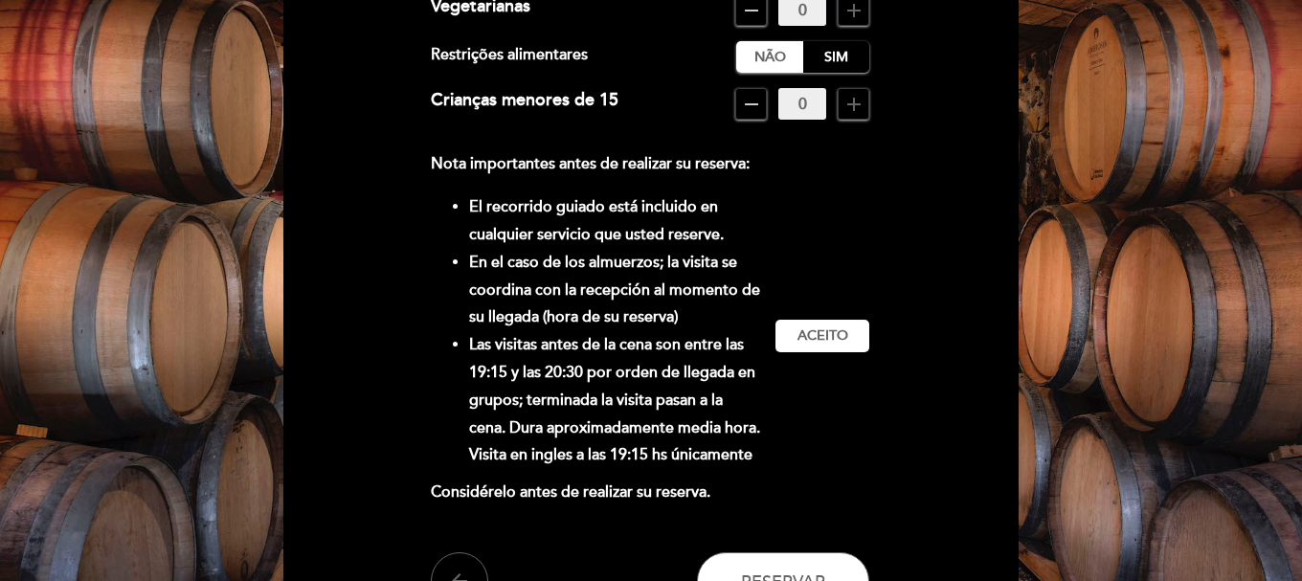
scroll to position [462, 0]
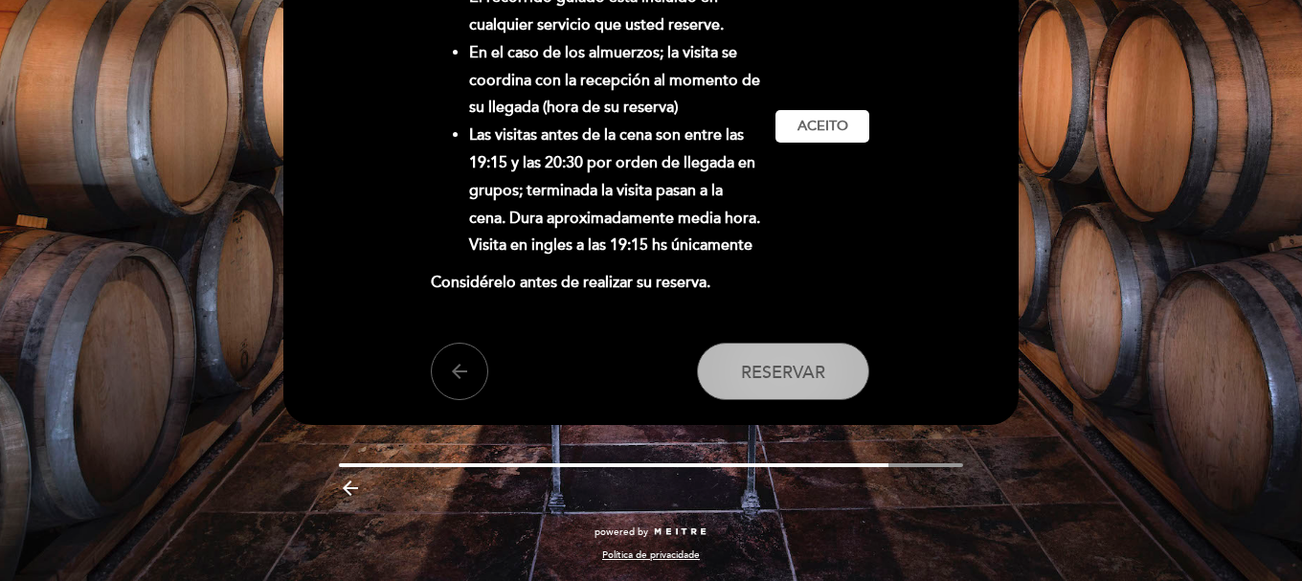
click at [821, 381] on span "Reservar" at bounding box center [783, 371] width 84 height 21
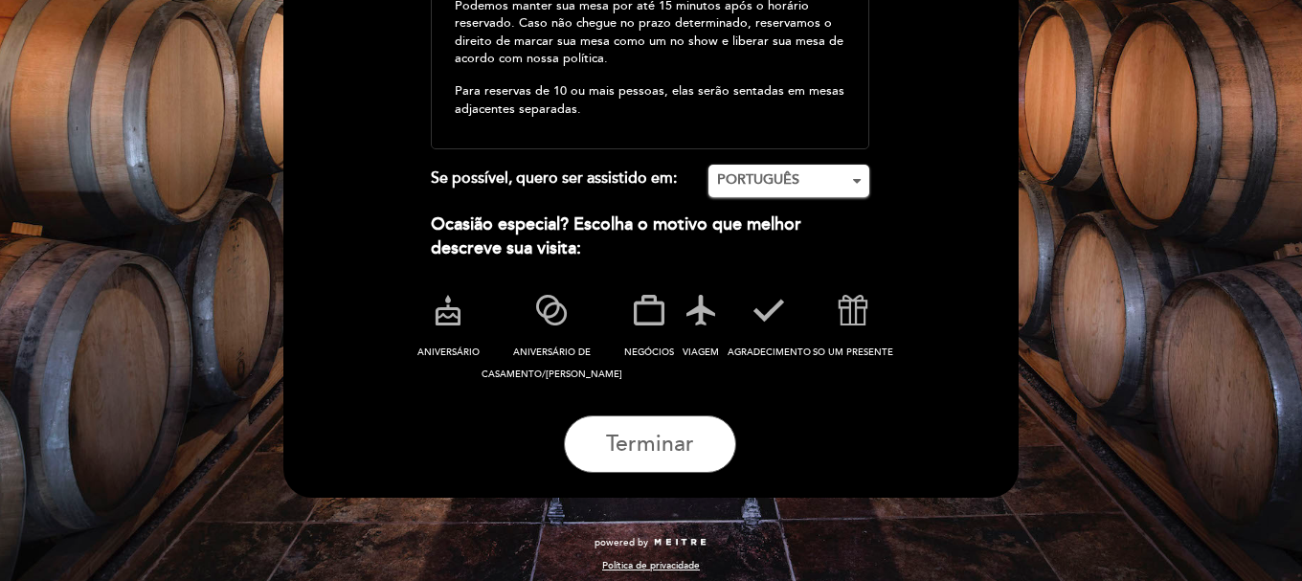
scroll to position [471, 0]
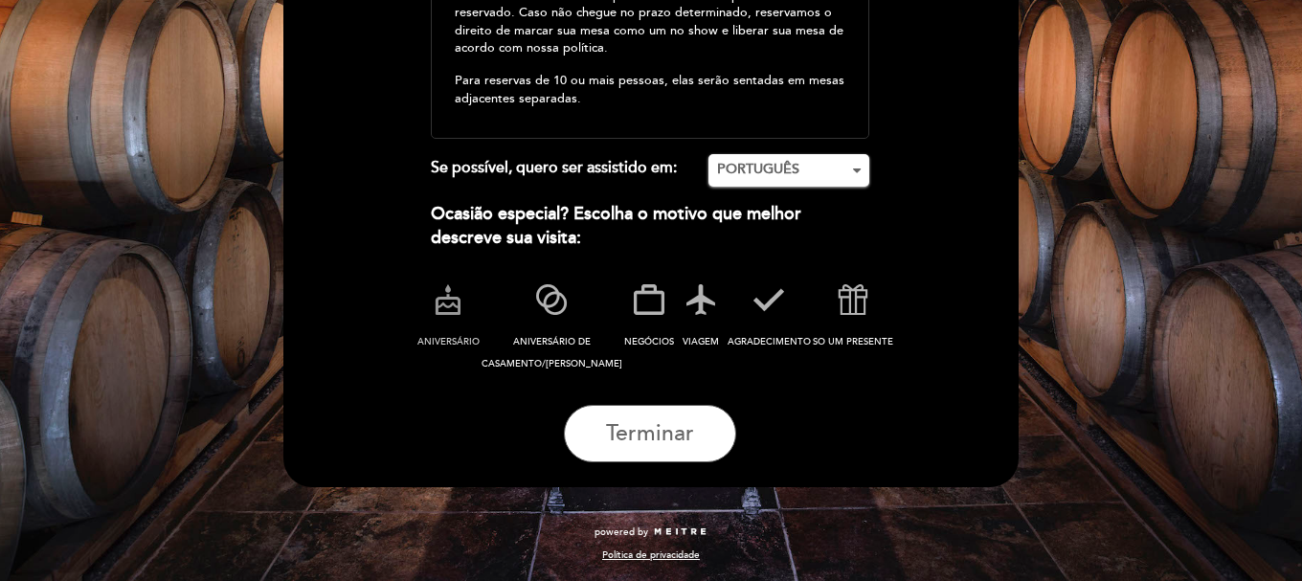
click at [455, 304] on icon at bounding box center [448, 300] width 50 height 50
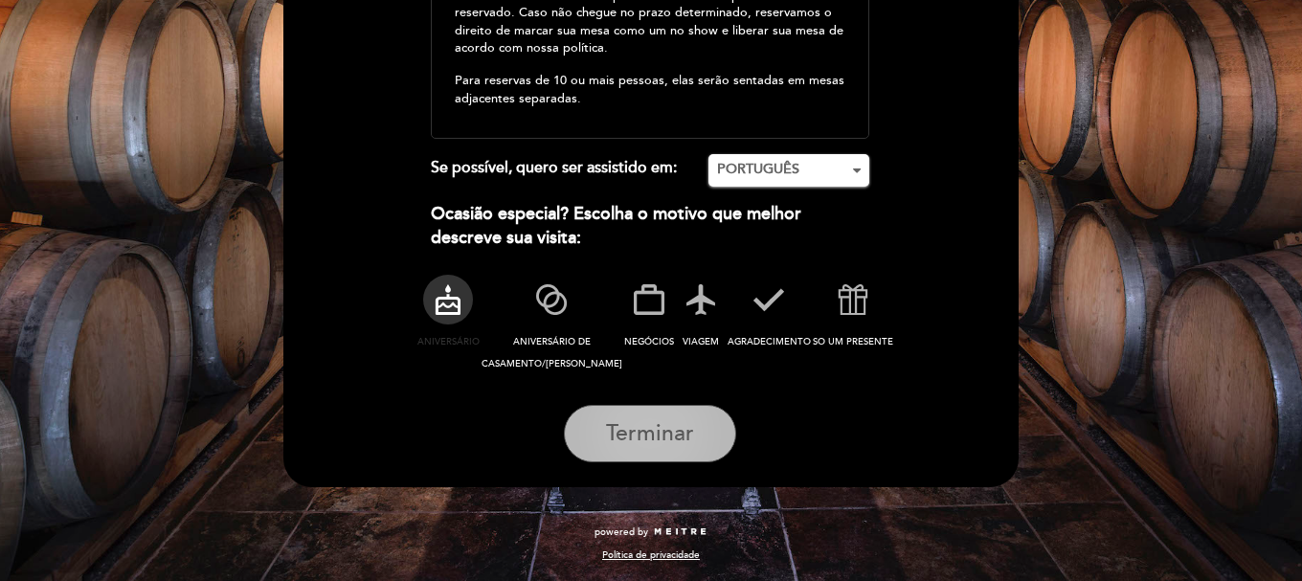
click at [648, 434] on span "Terminar" at bounding box center [650, 433] width 88 height 27
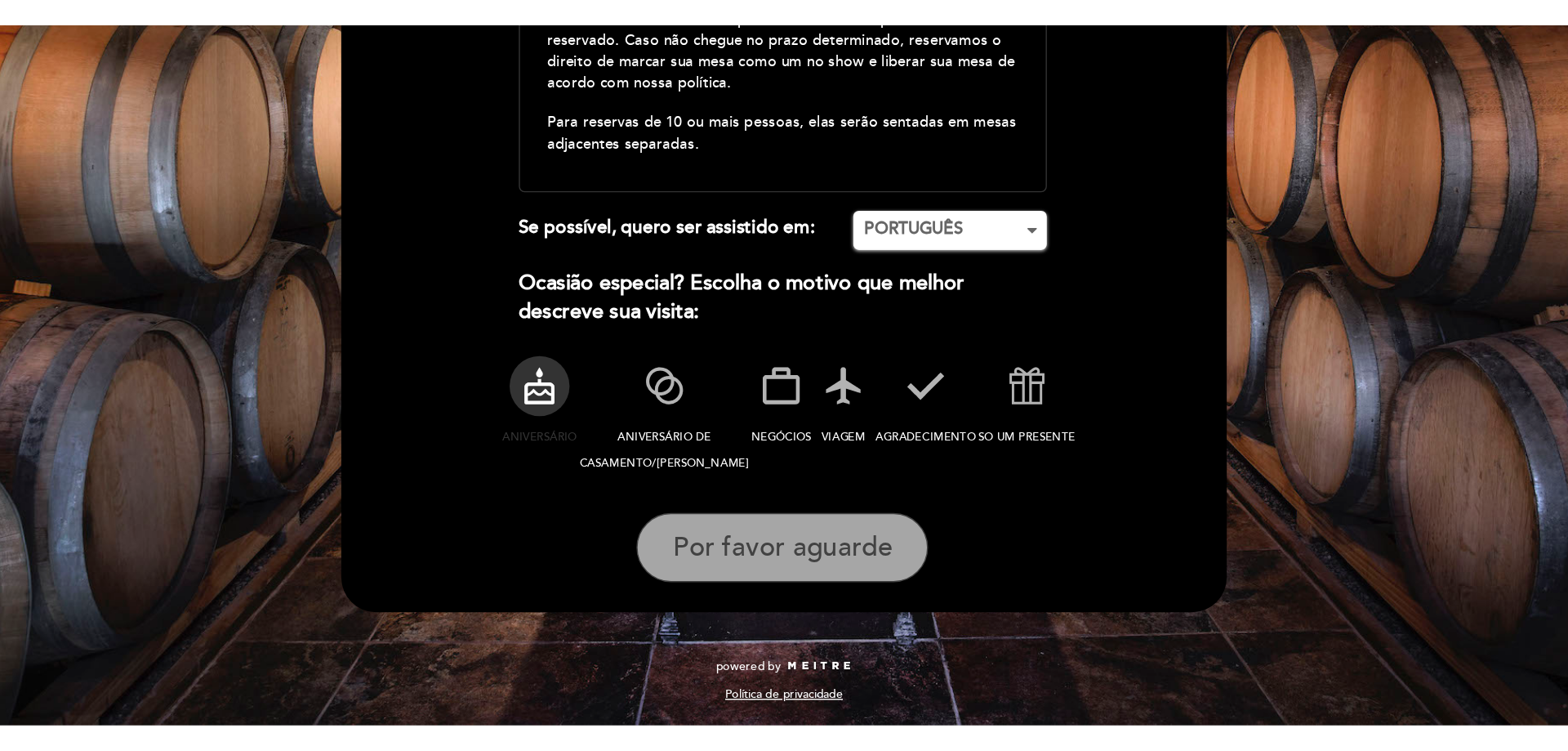
scroll to position [0, 0]
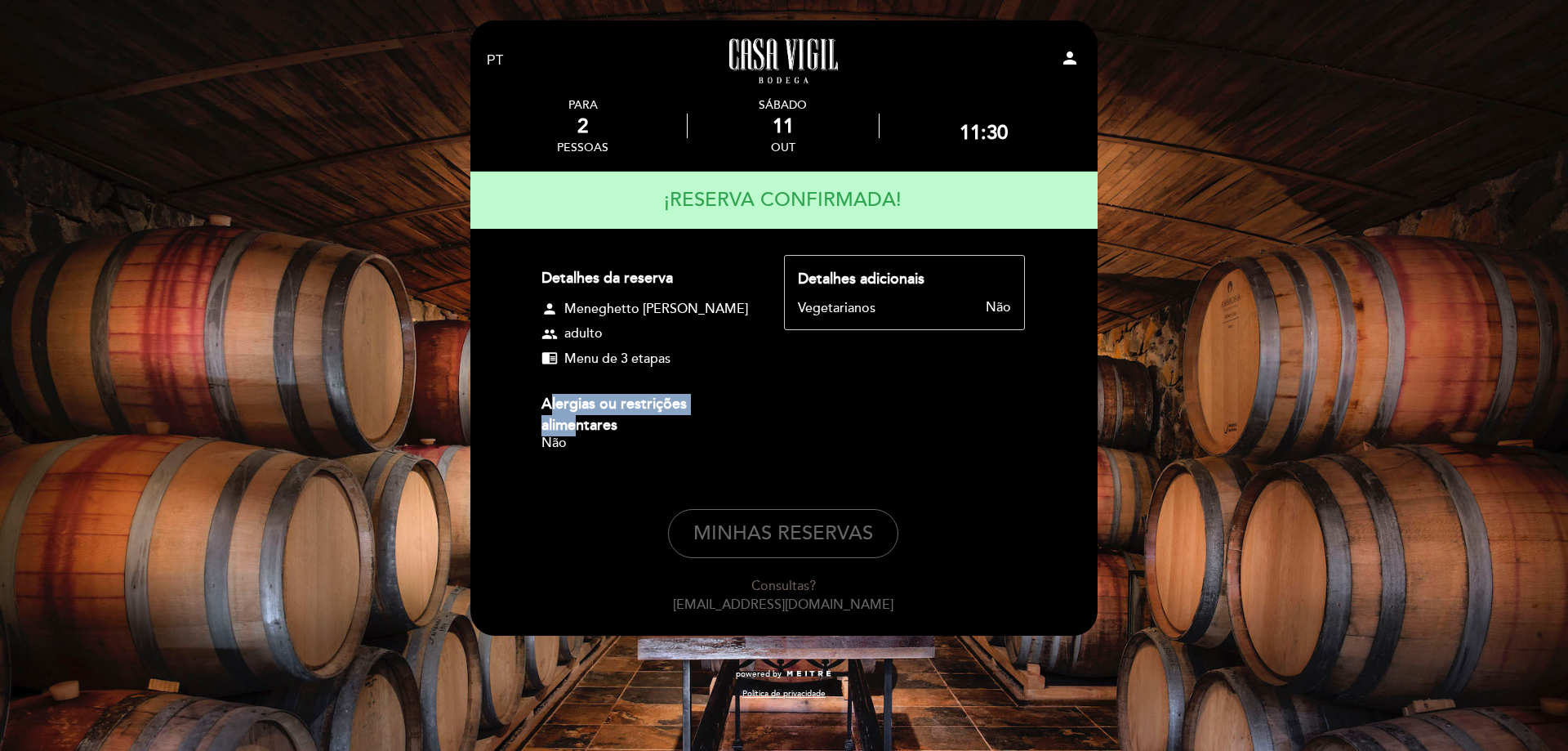
drag, startPoint x: 551, startPoint y: 406, endPoint x: 594, endPoint y: 458, distance: 67.5
click at [578, 440] on div "Alergias ou restrições alimentares Não" at bounding box center [648, 431] width 213 height 76
